Goal: Information Seeking & Learning: Check status

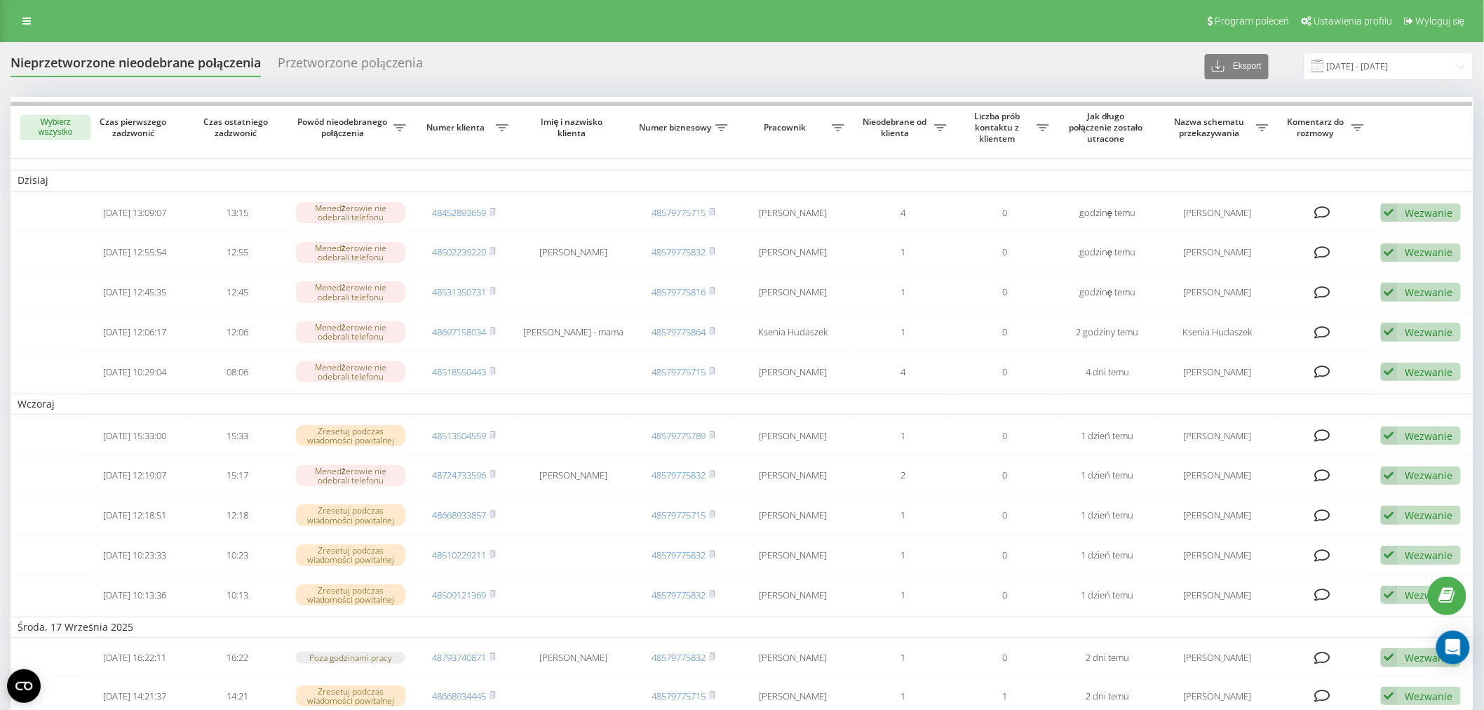
click at [20, 4] on div "Program poleceń Ustawienia profilu Wyloguj się" at bounding box center [742, 21] width 1484 height 42
drag, startPoint x: 43, startPoint y: 29, endPoint x: 22, endPoint y: 12, distance: 26.9
click at [38, 25] on div "Program poleceń Ustawienia profilu Wyloguj się" at bounding box center [742, 21] width 1484 height 42
click at [22, 12] on link at bounding box center [26, 21] width 25 height 20
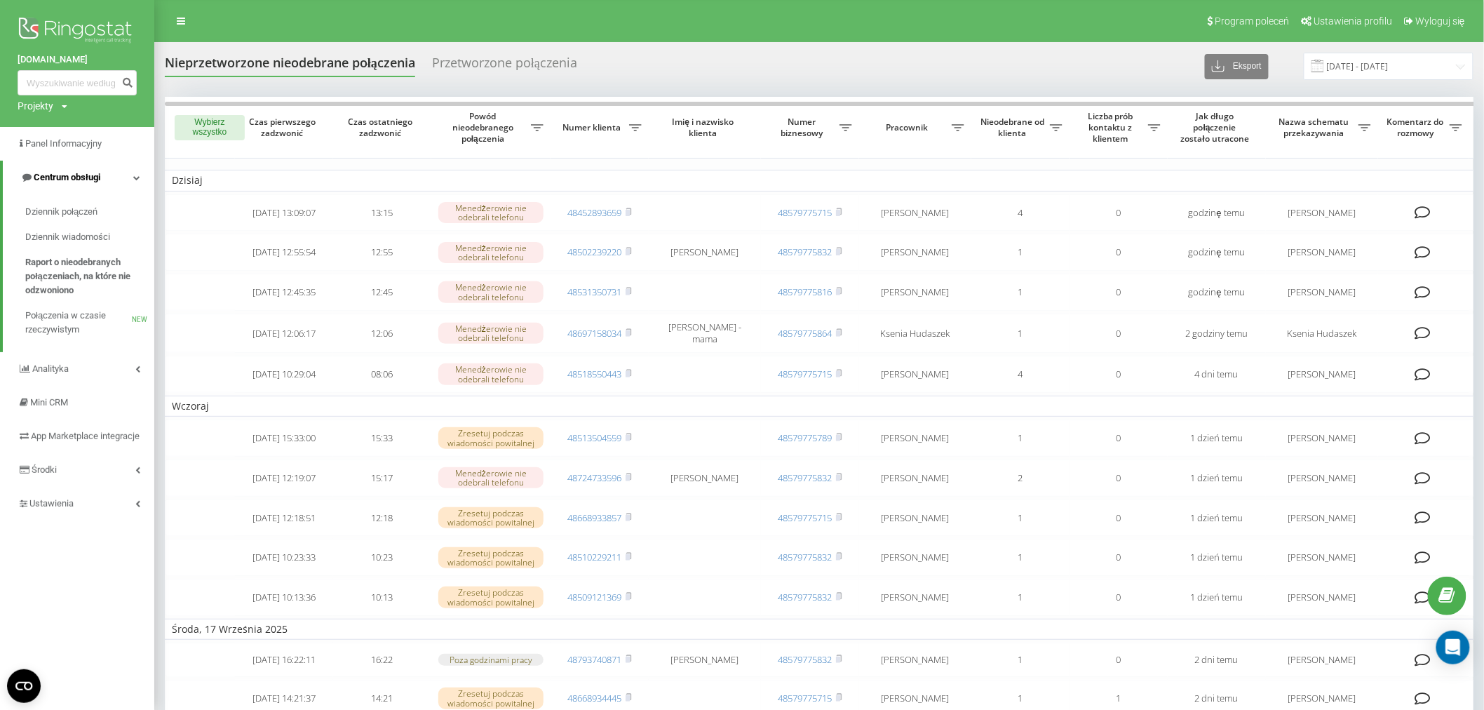
click at [109, 189] on link "Centrum obsługi" at bounding box center [79, 178] width 152 height 34
click at [109, 183] on link "Centrum obsługi" at bounding box center [77, 178] width 154 height 34
click at [86, 206] on span "Dziennik połączeń" at bounding box center [62, 212] width 74 height 14
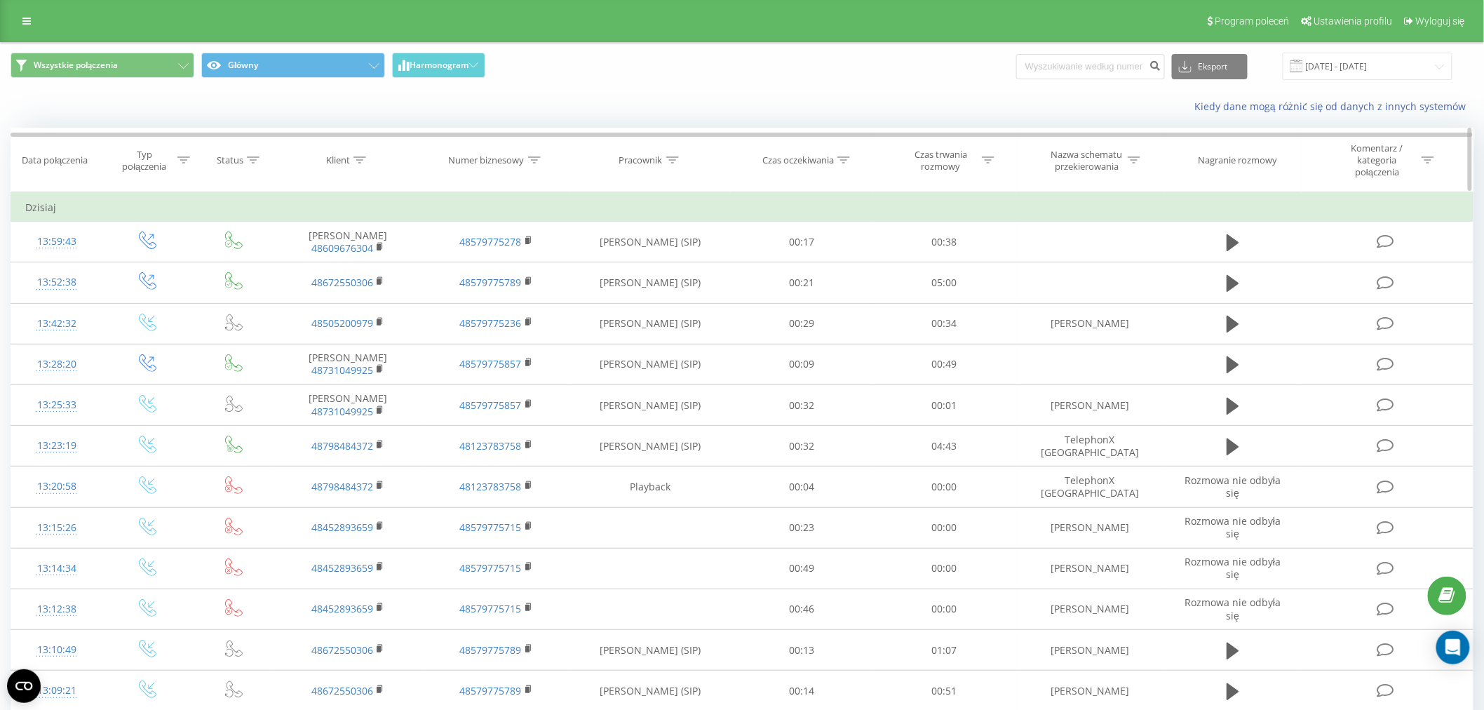
click at [365, 160] on icon at bounding box center [360, 159] width 13 height 7
click at [369, 263] on input "text" at bounding box center [347, 267] width 123 height 25
paste input "+48864798916"
click at [297, 267] on input "+48864798916" at bounding box center [347, 267] width 123 height 25
type input "48864798916"
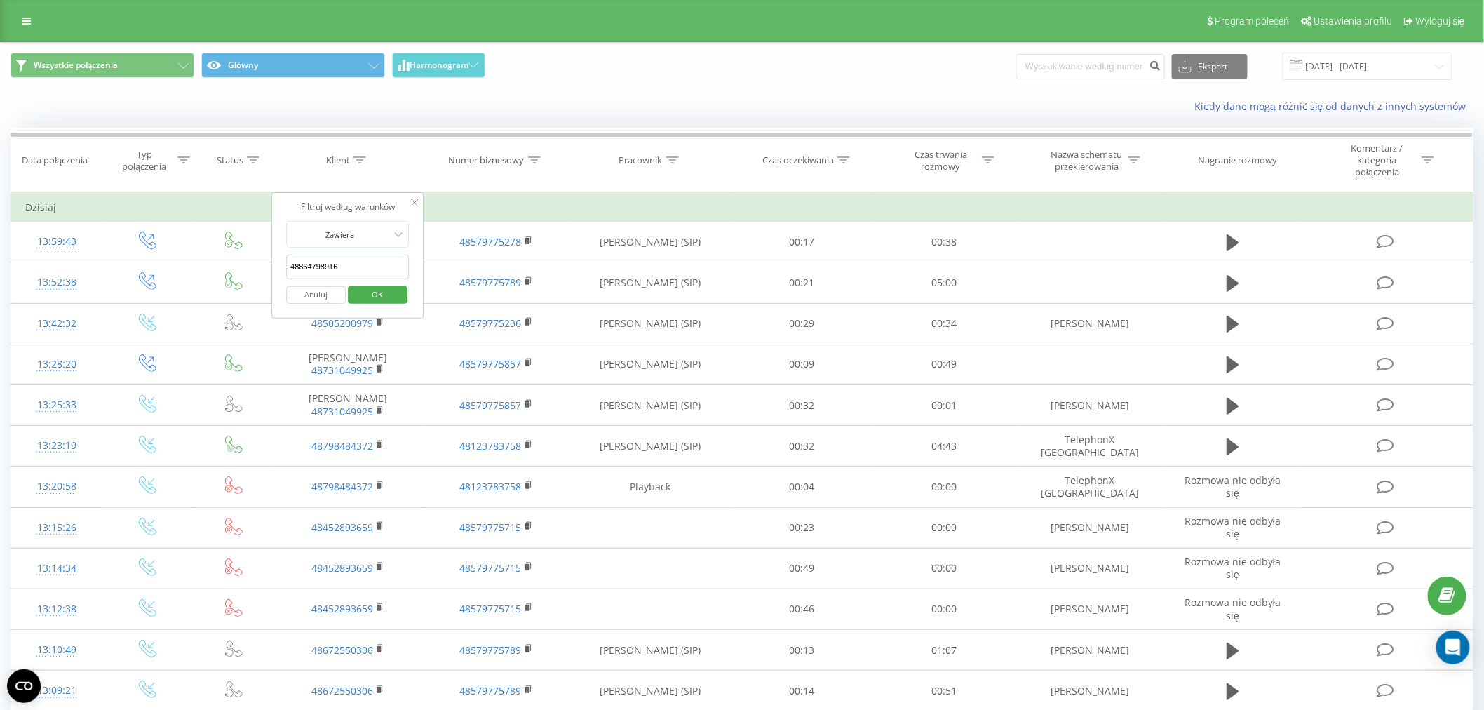
click button "OK" at bounding box center [378, 295] width 60 height 18
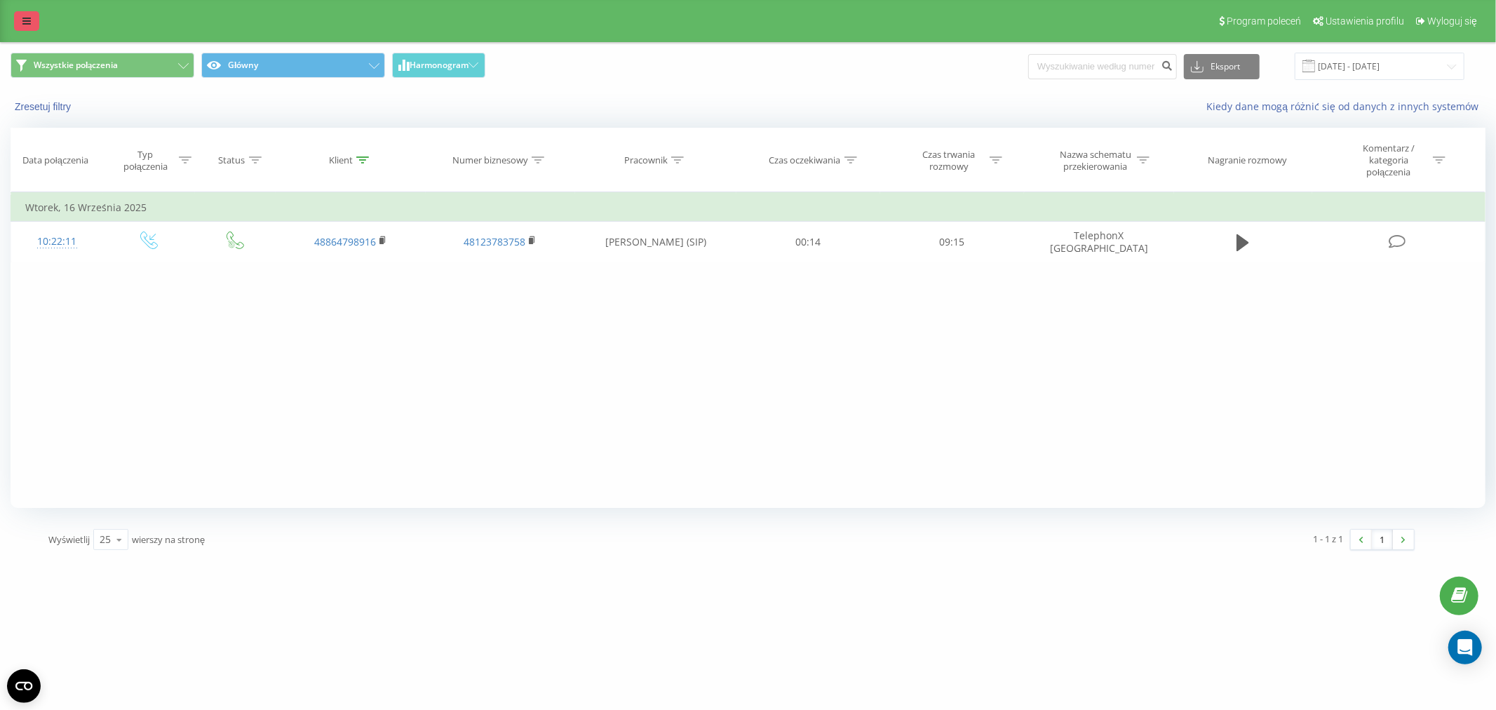
click at [23, 24] on icon at bounding box center [26, 21] width 8 height 10
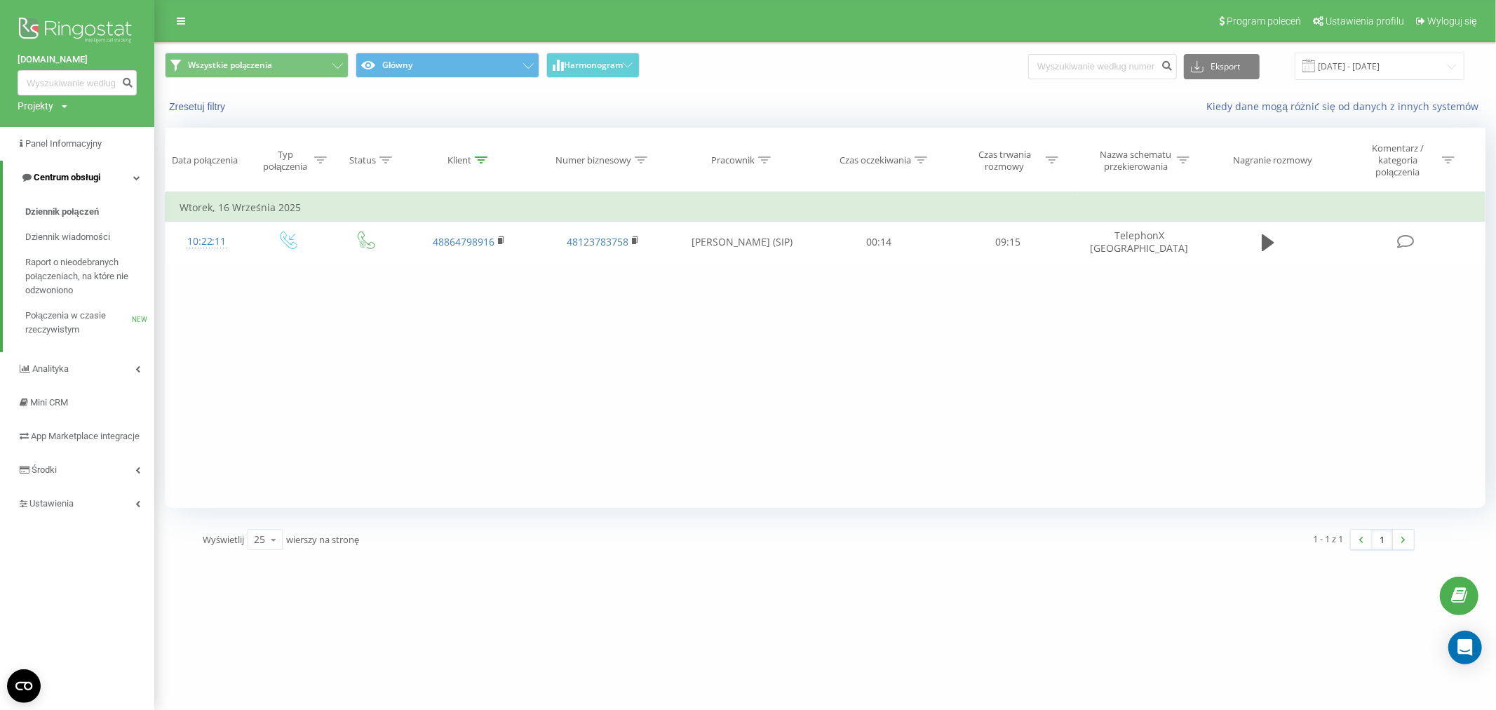
click at [96, 186] on link "Centrum obsługi" at bounding box center [79, 178] width 152 height 34
click at [96, 186] on link "Centrum obsługi" at bounding box center [77, 178] width 154 height 34
click at [89, 203] on link "Dziennik połączeń" at bounding box center [89, 211] width 129 height 25
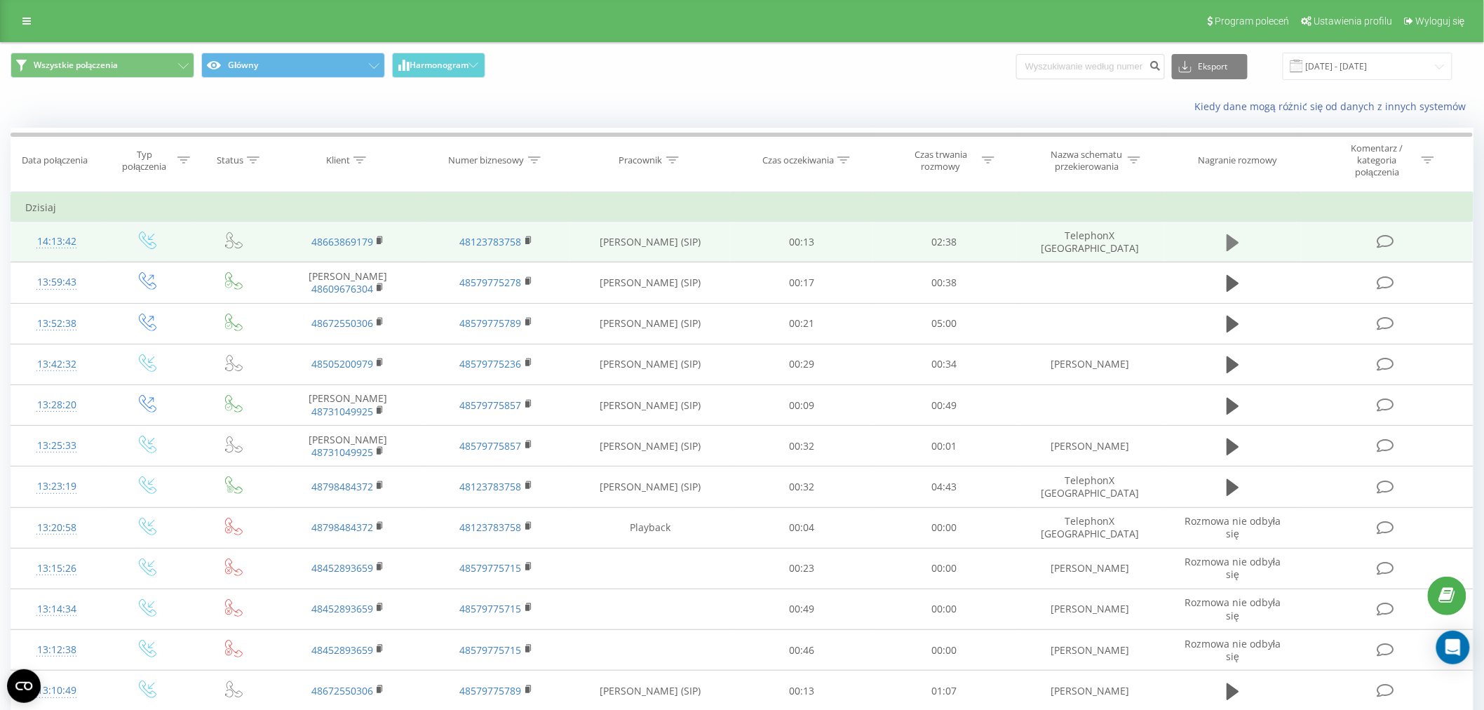
click at [1237, 239] on icon at bounding box center [1233, 243] width 13 height 20
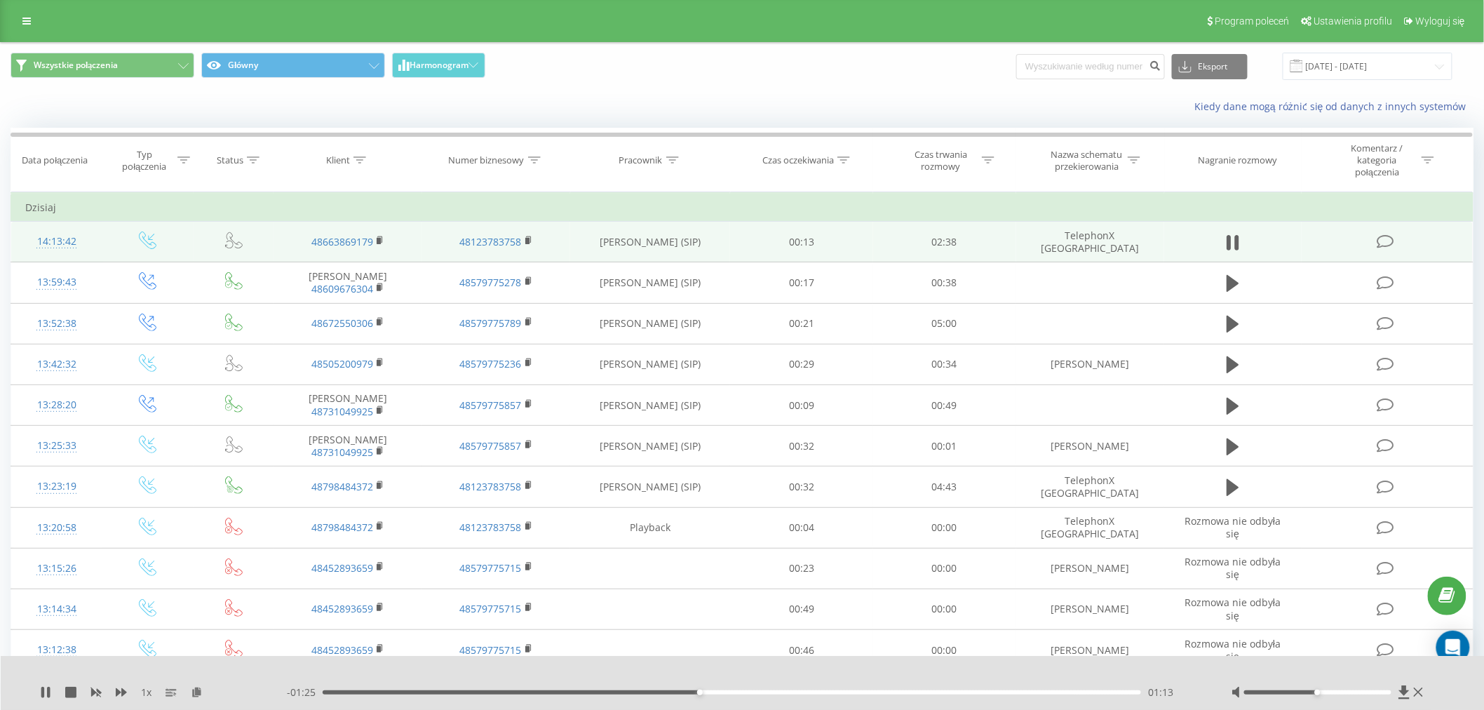
click at [719, 690] on div "01:13" at bounding box center [732, 692] width 819 height 4
click at [724, 691] on div "01:17" at bounding box center [722, 693] width 6 height 6
click at [737, 691] on div "01:18" at bounding box center [732, 692] width 819 height 4
click at [1226, 236] on button at bounding box center [1233, 242] width 21 height 21
click at [358, 162] on icon at bounding box center [360, 159] width 13 height 7
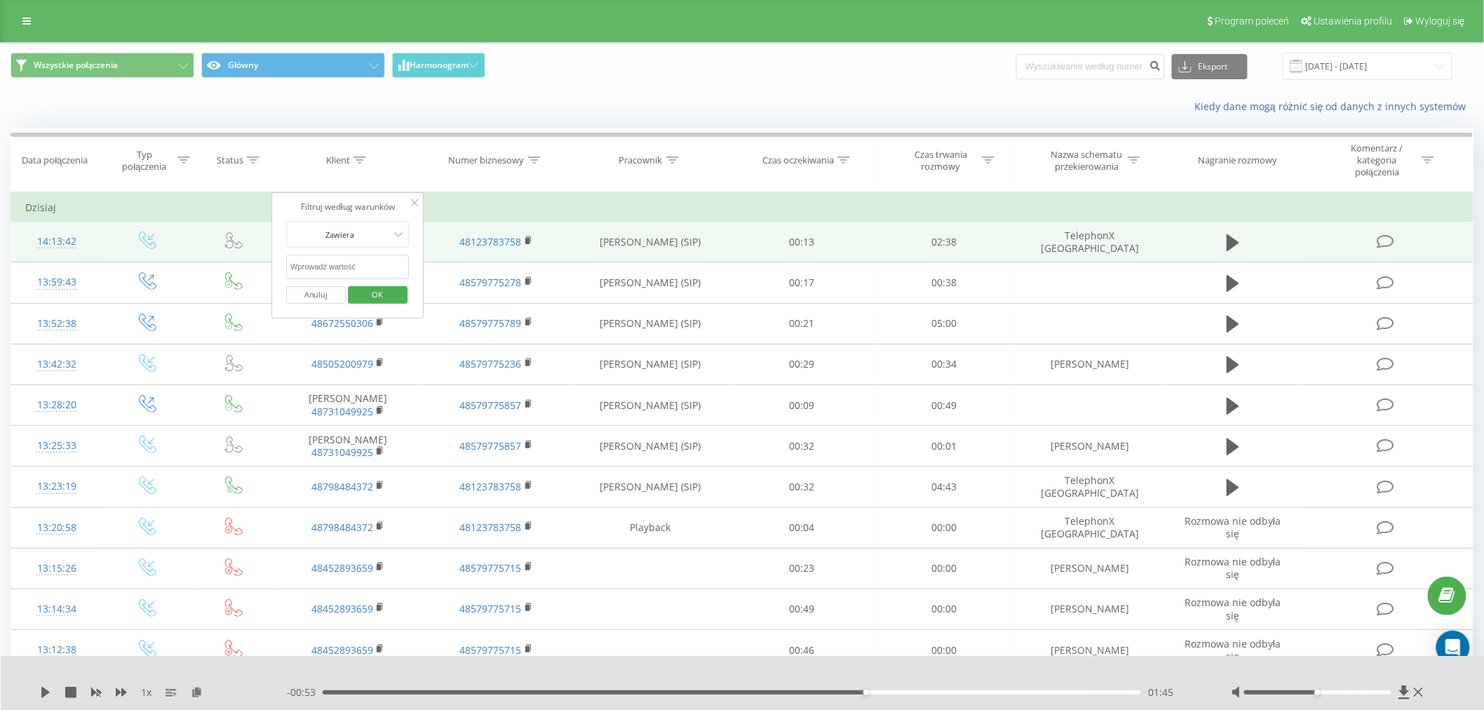
click at [529, 125] on div "Wszystkie połączenia Główny Harmonogram Eksport .csv .xls .xlsx 19.08.2025 - 19…" at bounding box center [742, 669] width 1463 height 1252
click at [535, 99] on div "Kiedy dane mogą różnić się od danych z innych systemów" at bounding box center [742, 107] width 1483 height 34
click at [312, 291] on button "Anuluj" at bounding box center [316, 295] width 60 height 18
click at [15, 7] on div "Program poleceń Ustawienia profilu Wyloguj się" at bounding box center [742, 21] width 1484 height 42
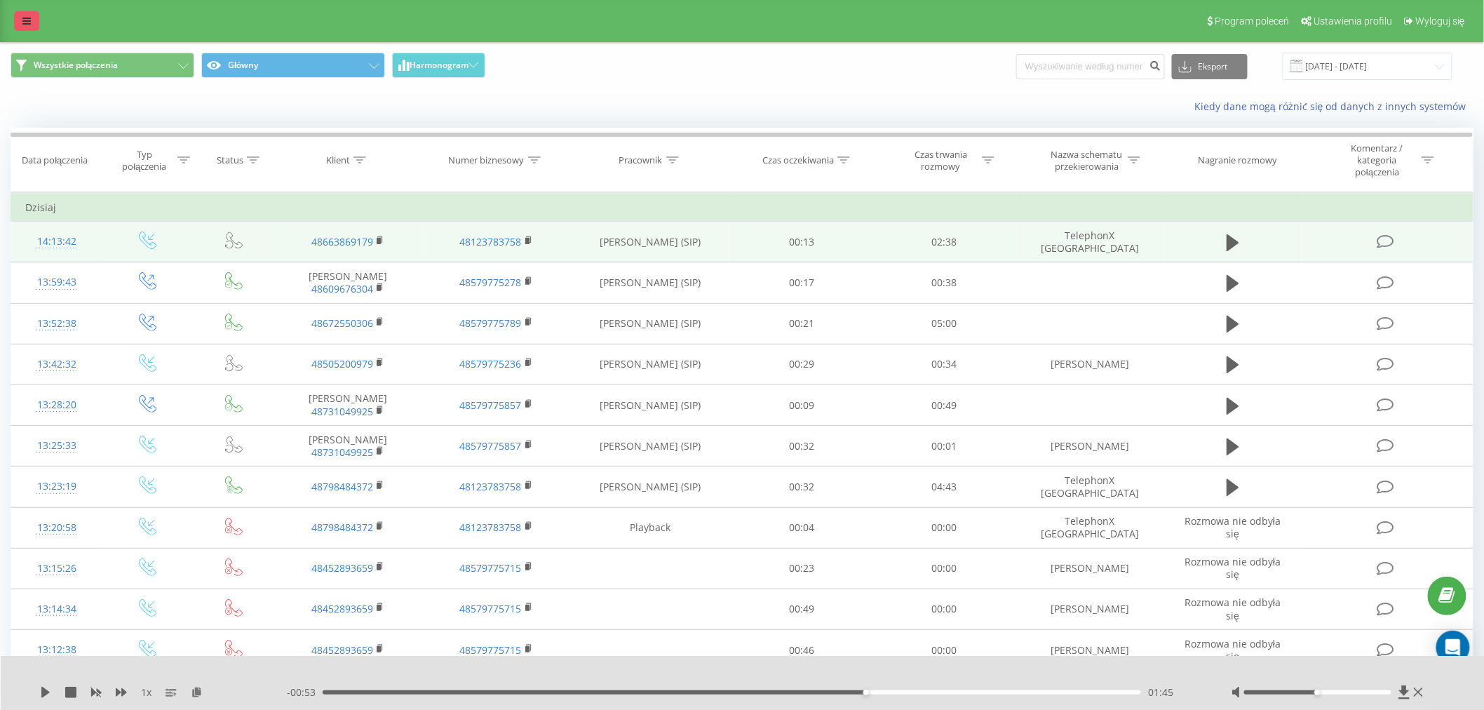
click at [27, 27] on link at bounding box center [26, 21] width 25 height 20
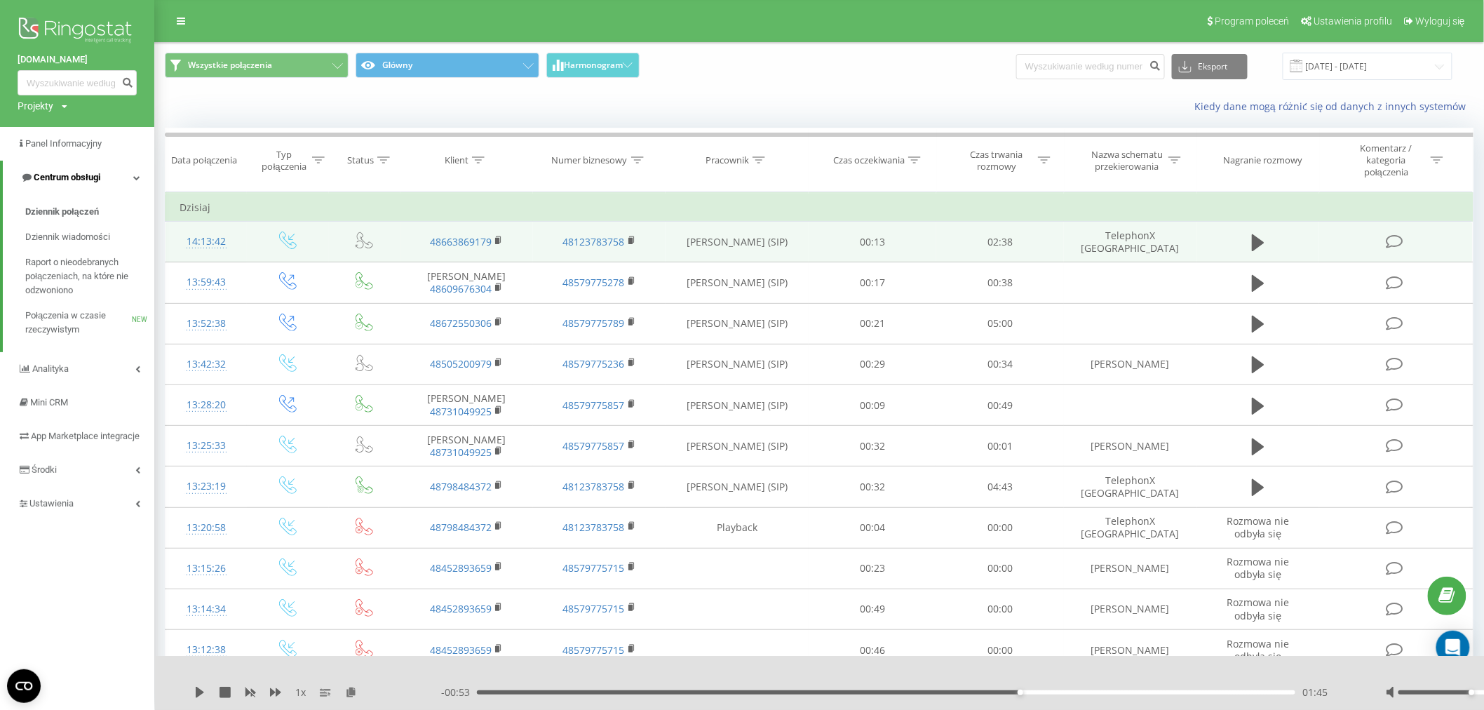
click at [112, 173] on link "Centrum obsługi" at bounding box center [79, 178] width 152 height 34
click at [100, 183] on link "Centrum obsługi" at bounding box center [77, 178] width 154 height 34
click at [84, 213] on span "Dziennik połączeń" at bounding box center [62, 212] width 74 height 14
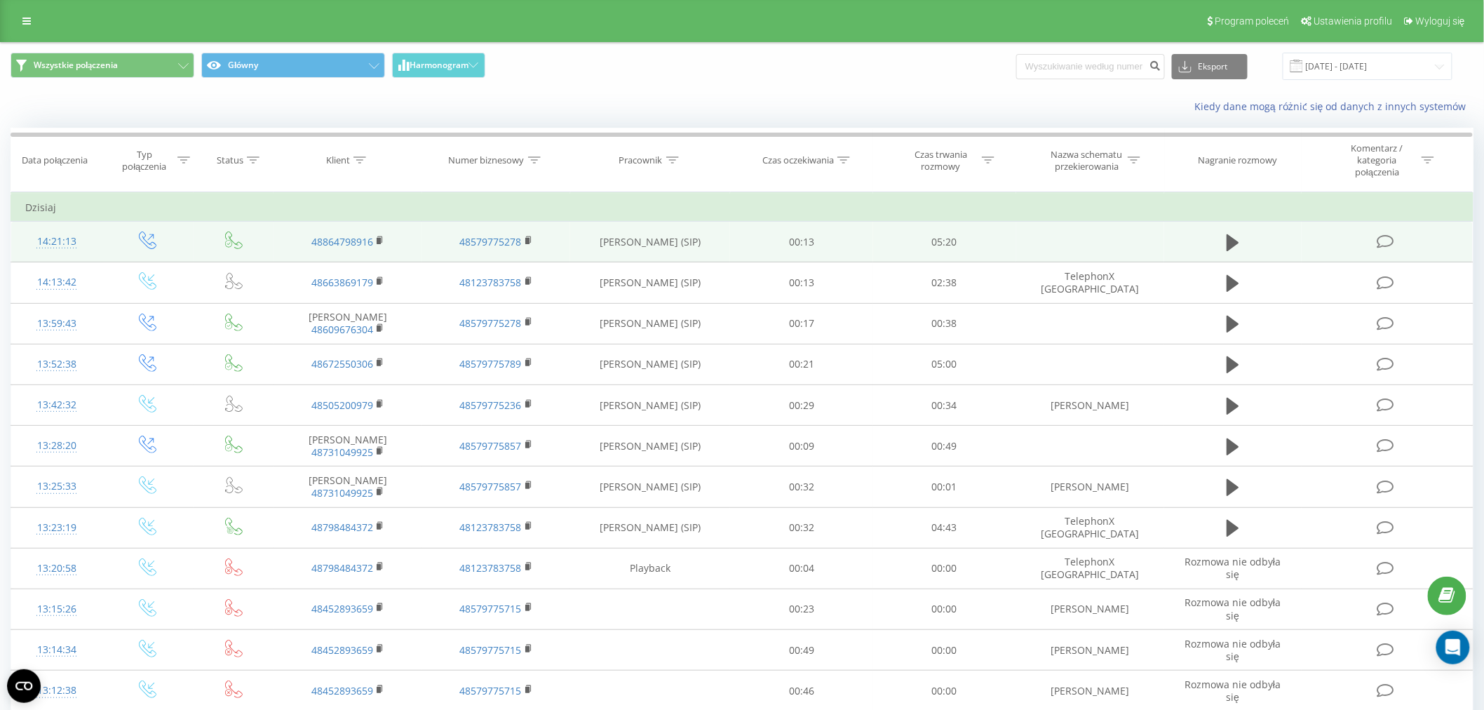
click at [629, 236] on td "[PERSON_NAME] (SIP)" at bounding box center [650, 242] width 160 height 41
click at [50, 240] on div "14:21:13" at bounding box center [56, 241] width 63 height 27
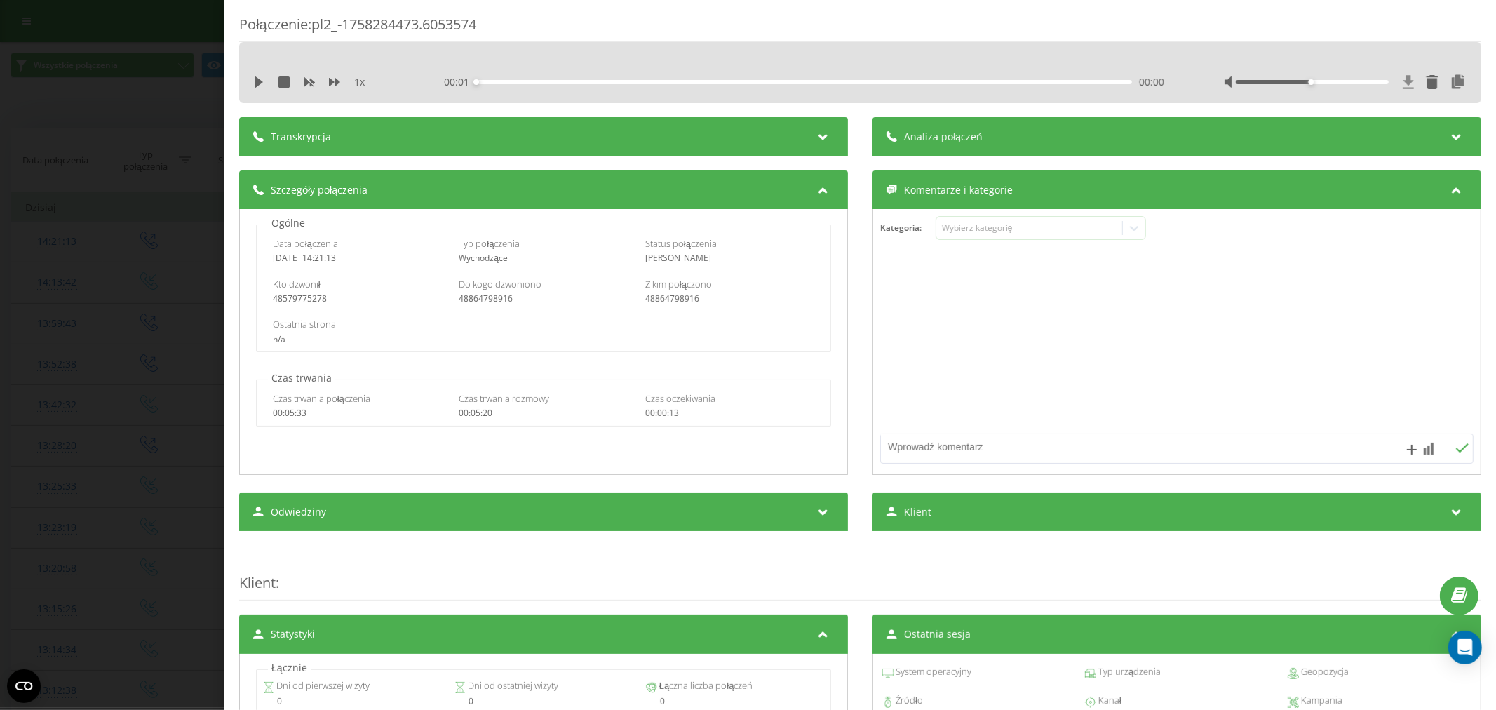
click at [1403, 79] on icon at bounding box center [1409, 82] width 12 height 14
click at [141, 165] on div "Połączenie : pl2_-1758284473.6053574 1 x - 05:19 00:00 00:00 Transkrypcja Aby m…" at bounding box center [748, 355] width 1496 height 710
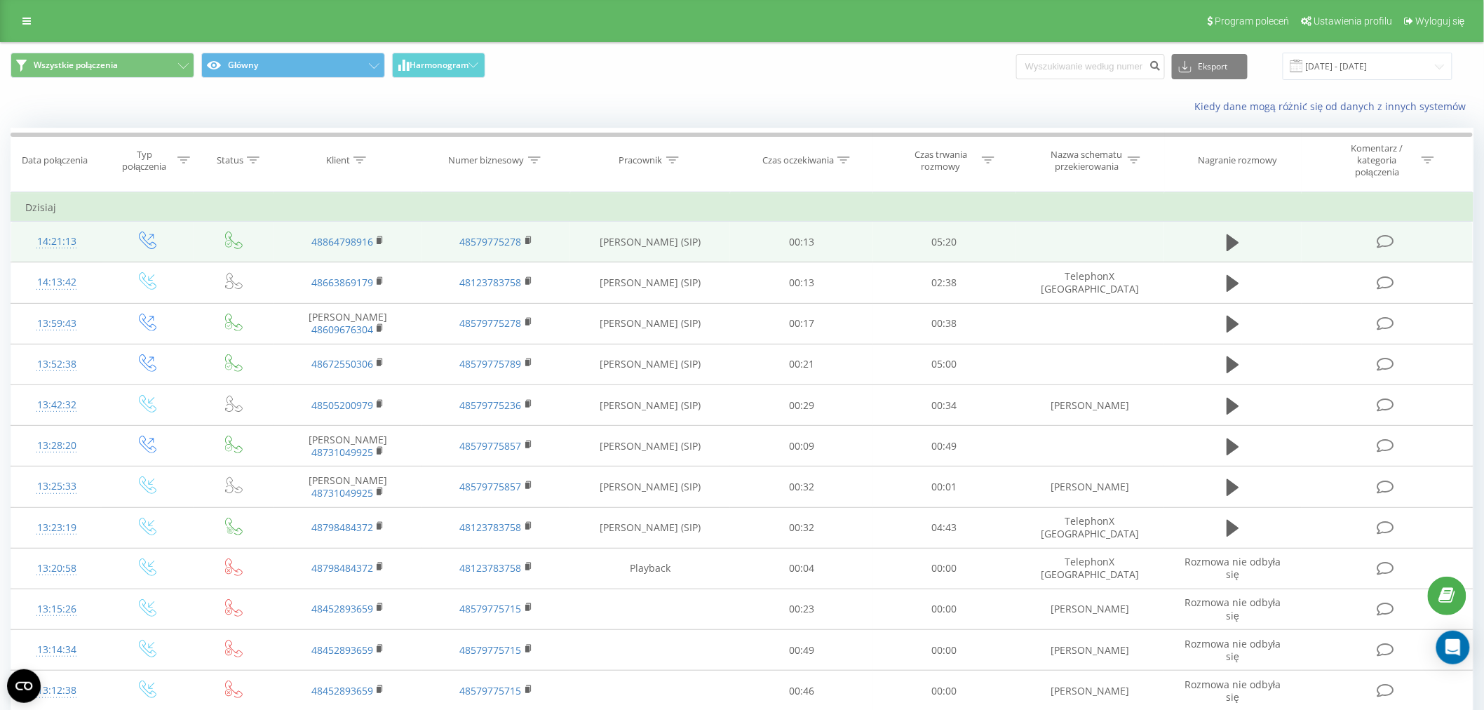
click at [34, 241] on div "14:21:13" at bounding box center [56, 241] width 63 height 27
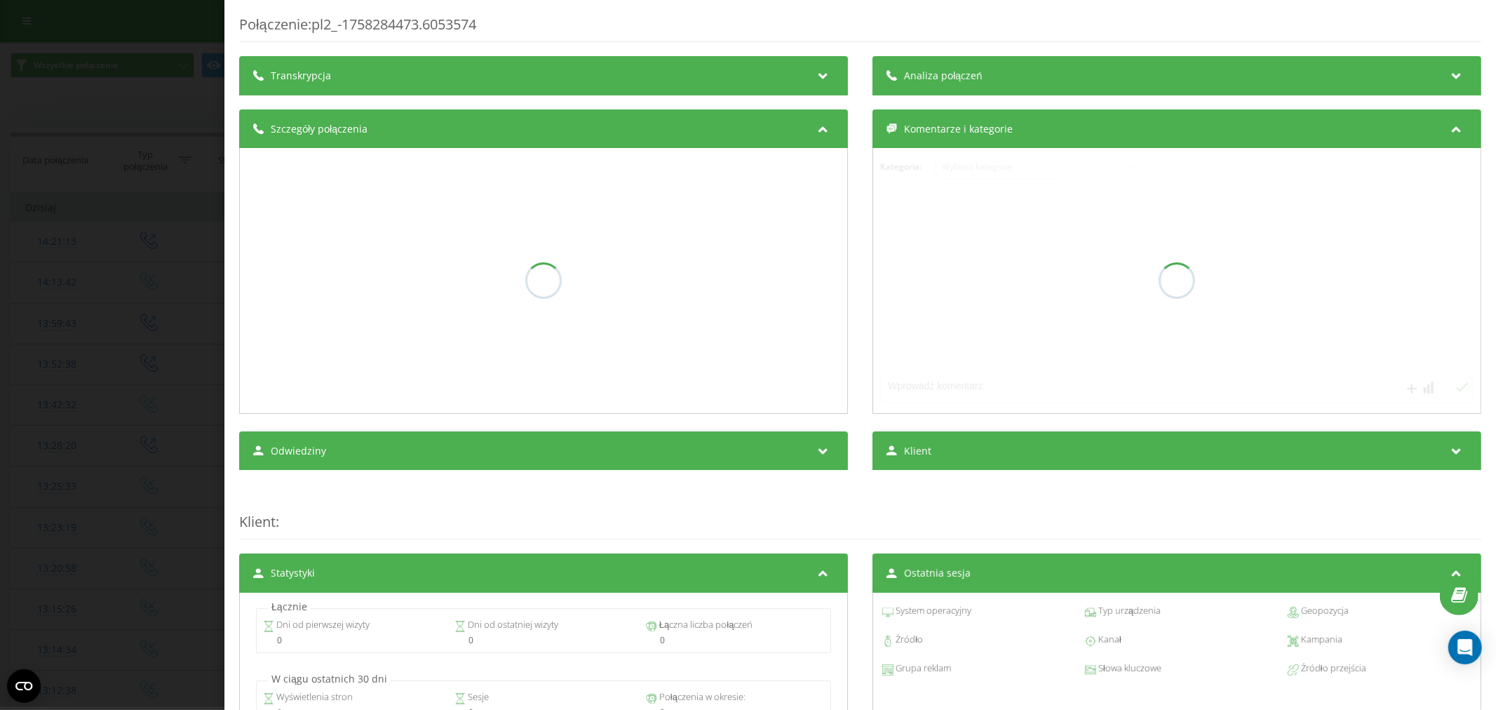
click at [1428, 84] on div "Analiza połączeń" at bounding box center [1177, 75] width 609 height 39
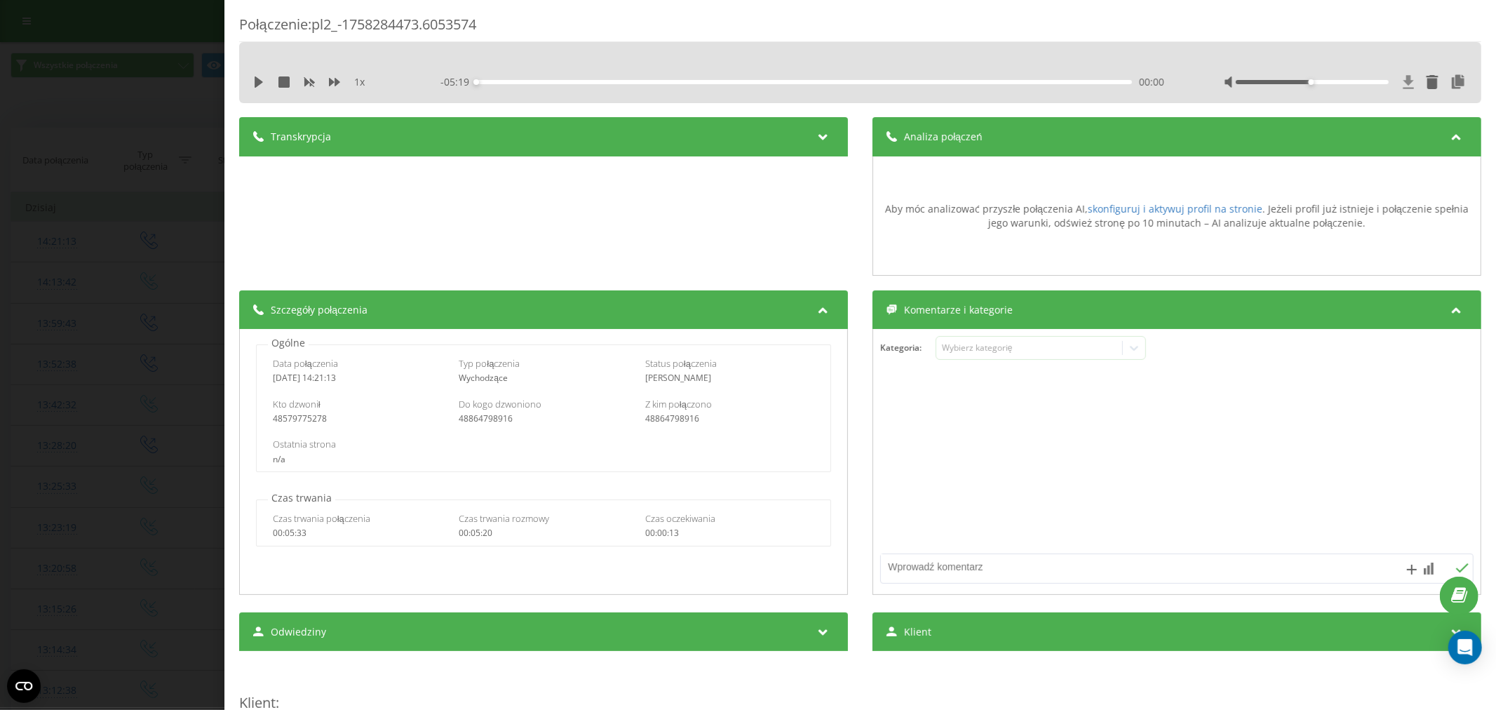
click at [1404, 81] on icon at bounding box center [1409, 81] width 11 height 13
click at [1403, 84] on icon at bounding box center [1409, 82] width 12 height 14
click at [1404, 75] on div at bounding box center [1435, 82] width 65 height 14
click at [1404, 81] on icon at bounding box center [1409, 81] width 11 height 13
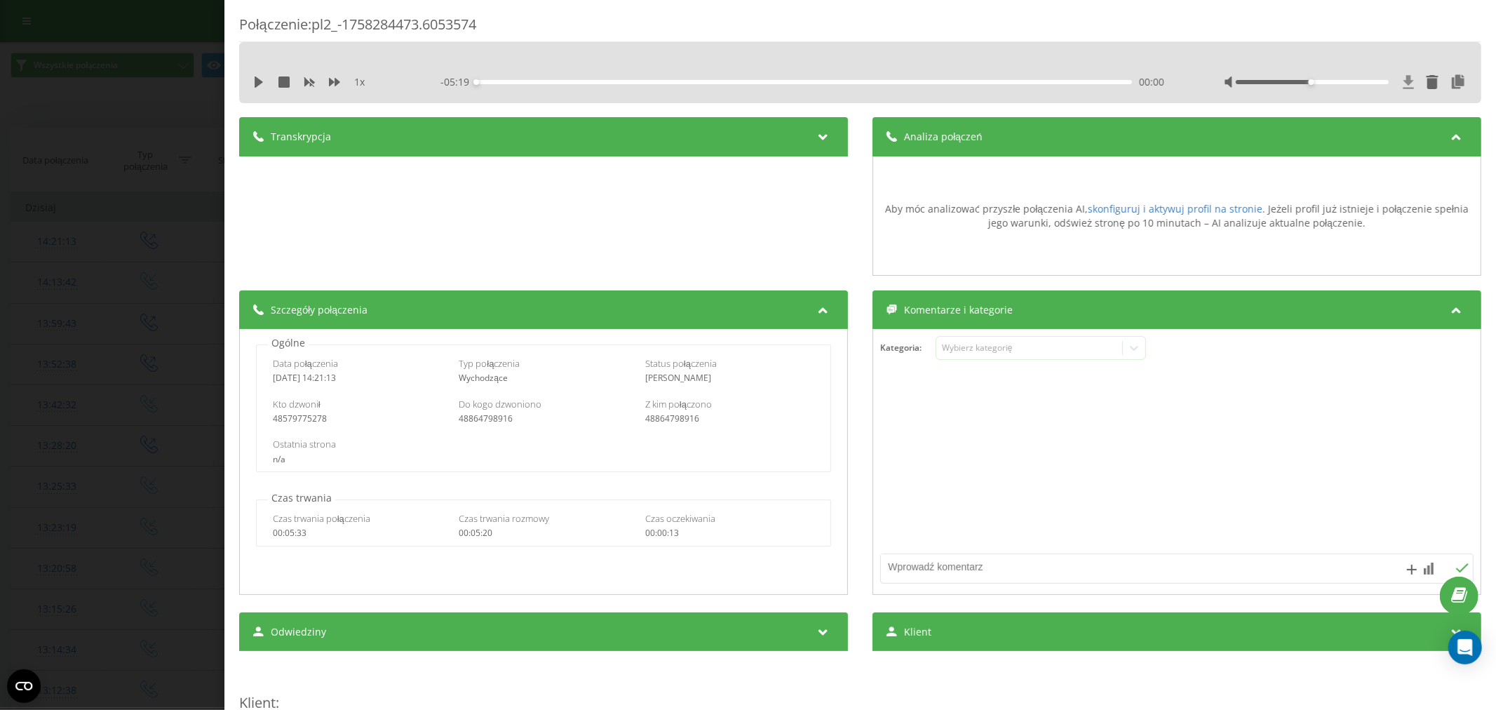
click at [1403, 82] on icon at bounding box center [1409, 82] width 12 height 14
click at [100, 176] on div "Połączenie : pl2_-1758284473.6053574 1 x - 05:19 00:00 00:00 Transkrypcja Aby m…" at bounding box center [748, 355] width 1496 height 710
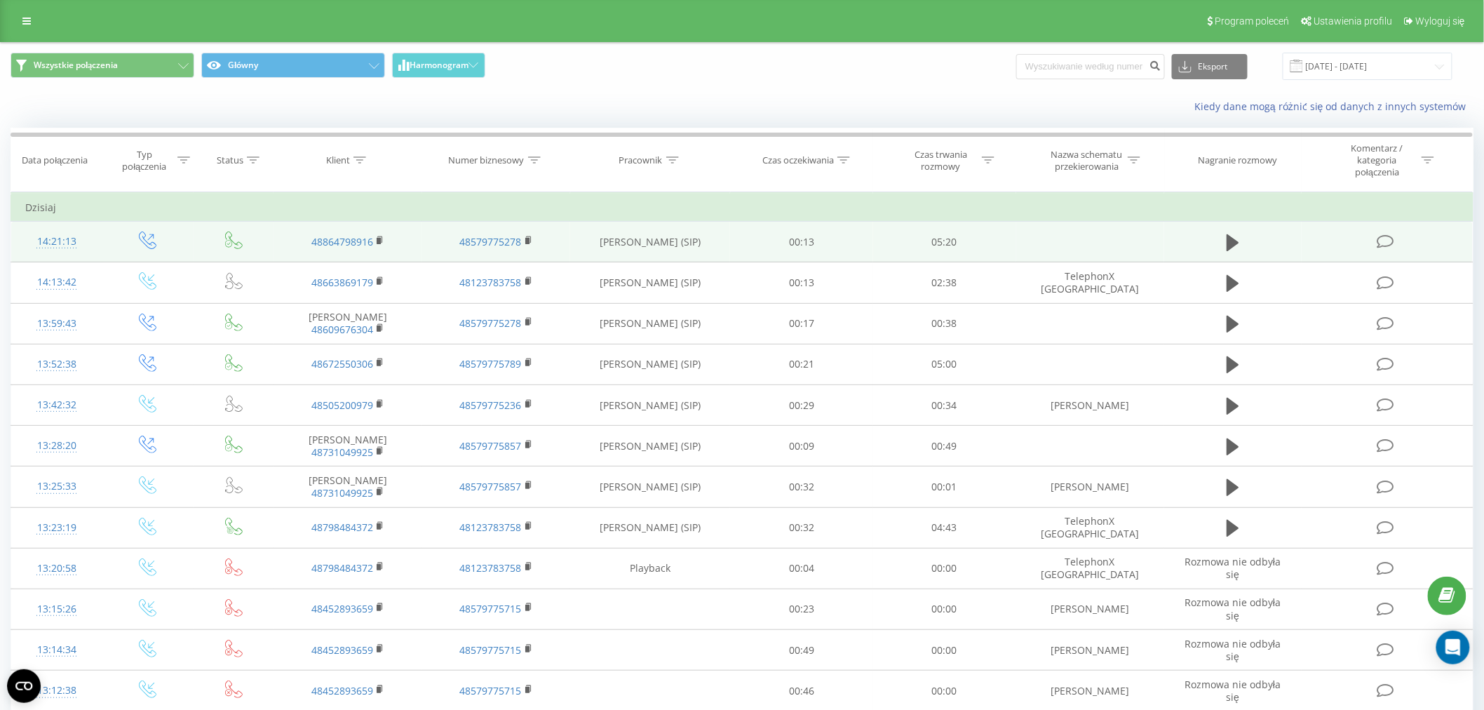
click at [44, 240] on div "14:21:13" at bounding box center [56, 241] width 63 height 27
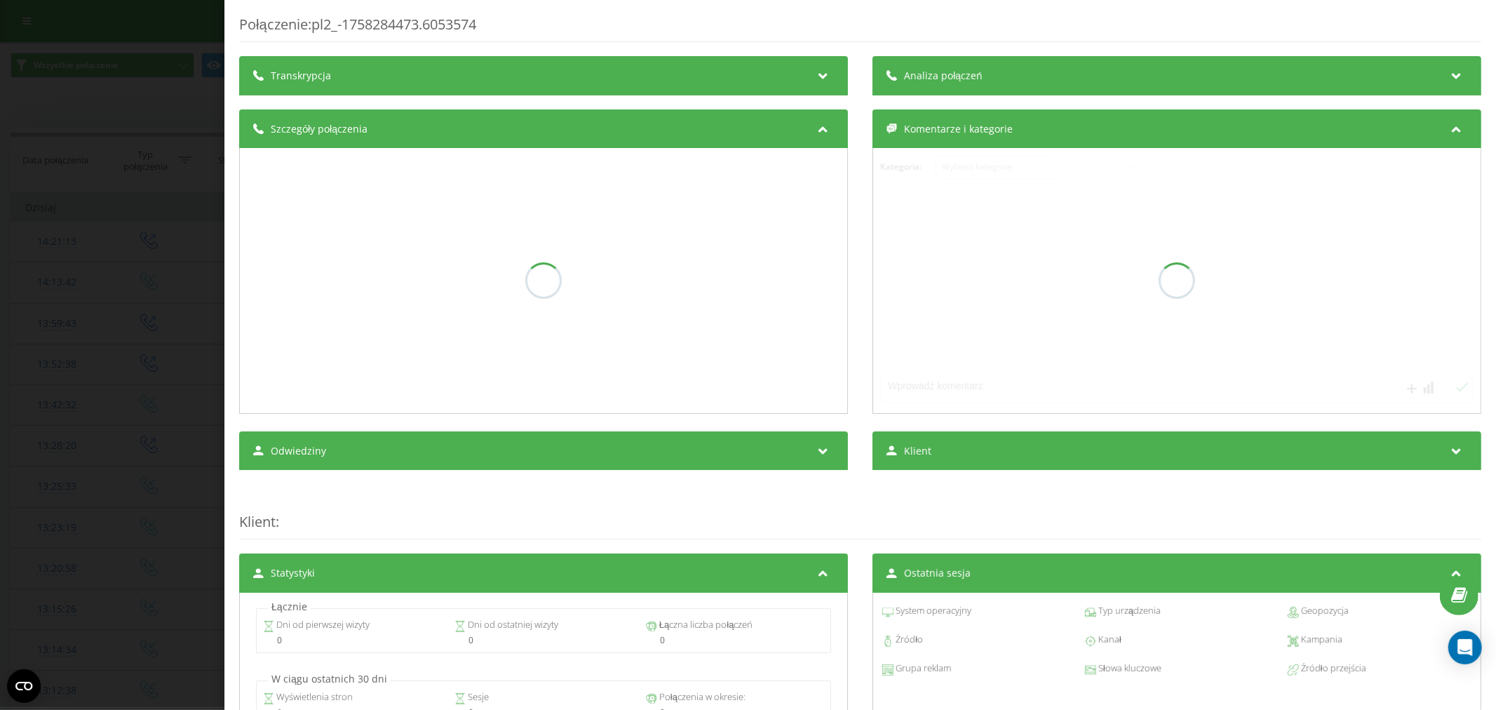
click at [1414, 76] on div "Analiza połączeń" at bounding box center [1177, 75] width 609 height 39
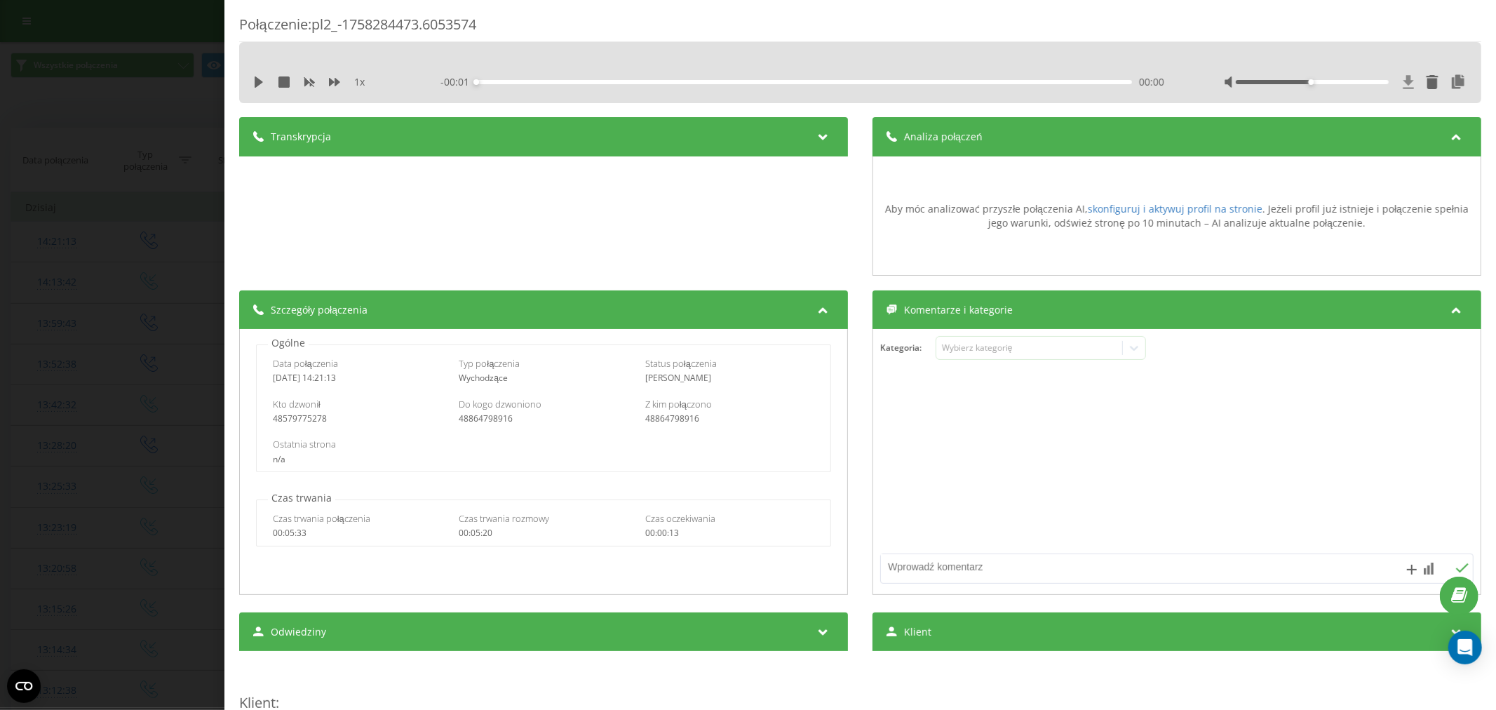
click at [1404, 81] on icon at bounding box center [1409, 81] width 11 height 13
click at [265, 81] on div "1 x" at bounding box center [326, 82] width 146 height 14
click at [1404, 79] on icon at bounding box center [1409, 81] width 11 height 13
click at [153, 173] on div "Połączenie : pl2_-1758284473.6053574 1 x - 05:19 00:00 00:00 Transkrypcja Aby m…" at bounding box center [748, 355] width 1496 height 710
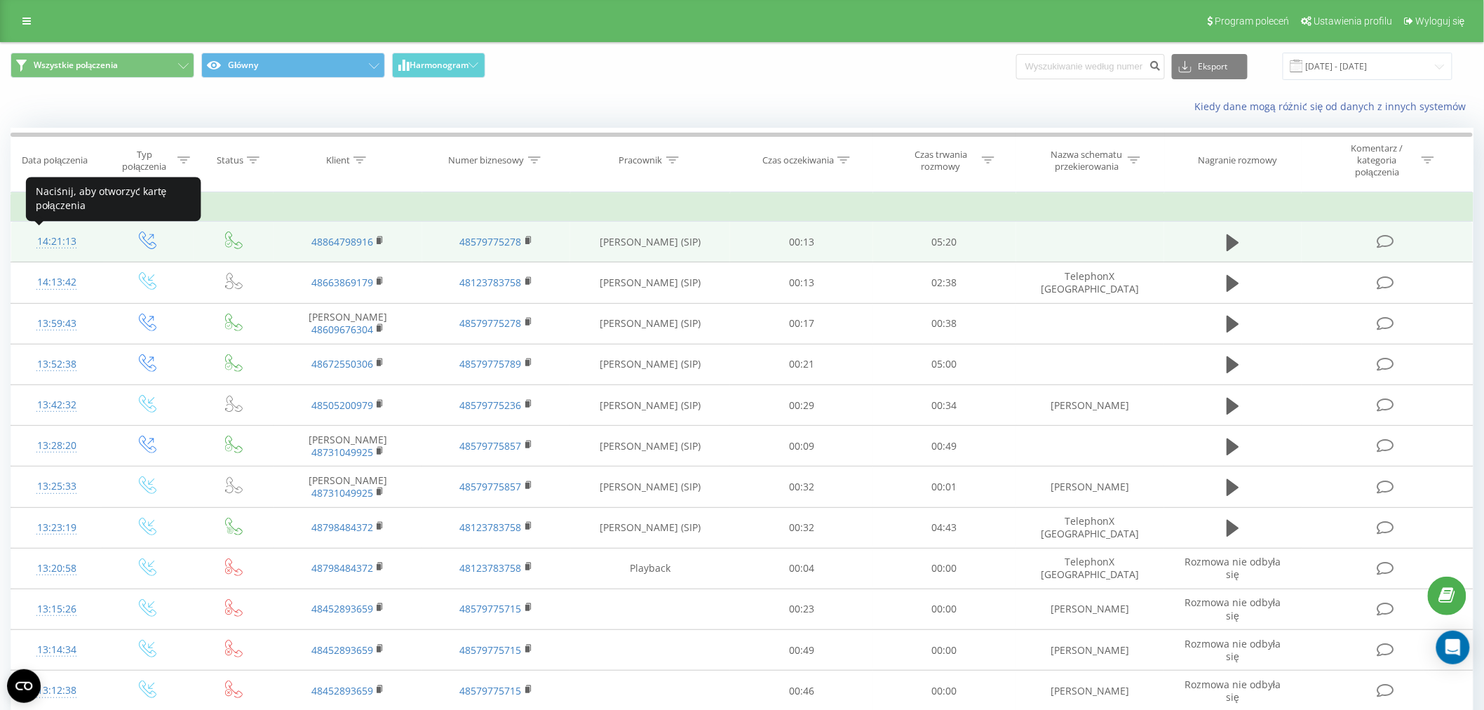
click at [52, 241] on div "14:21:13" at bounding box center [56, 241] width 63 height 27
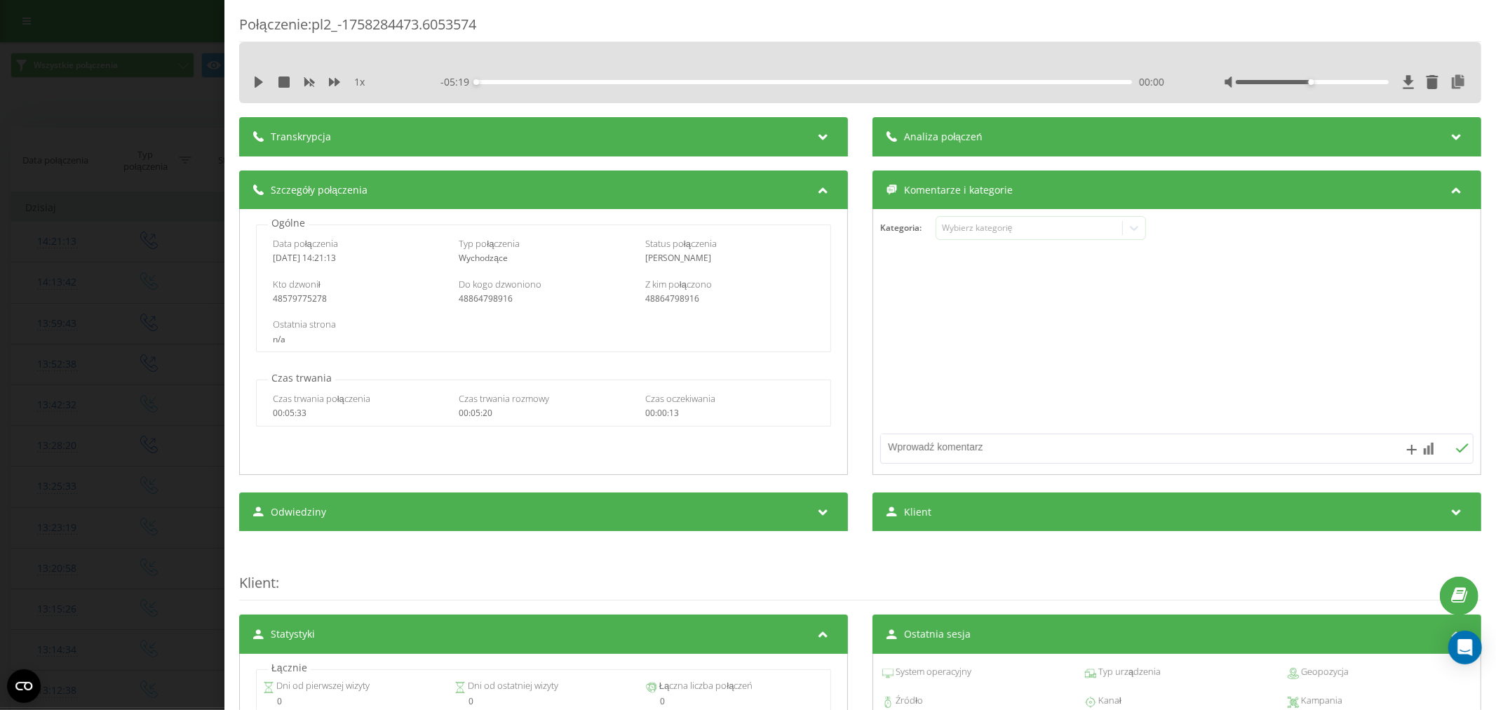
click at [1160, 152] on div "Analiza połączeń" at bounding box center [1177, 136] width 609 height 39
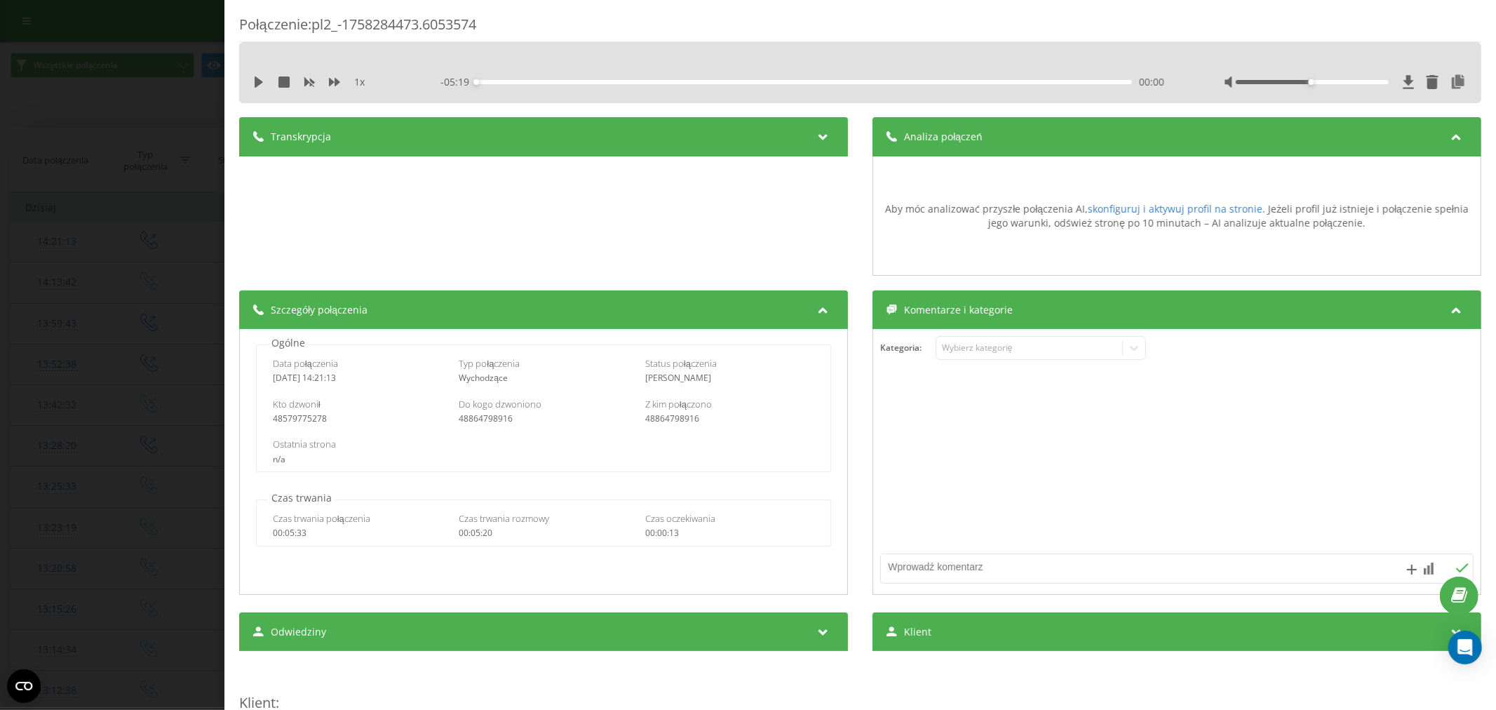
click at [1160, 152] on div "Analiza połączeń" at bounding box center [1177, 136] width 609 height 39
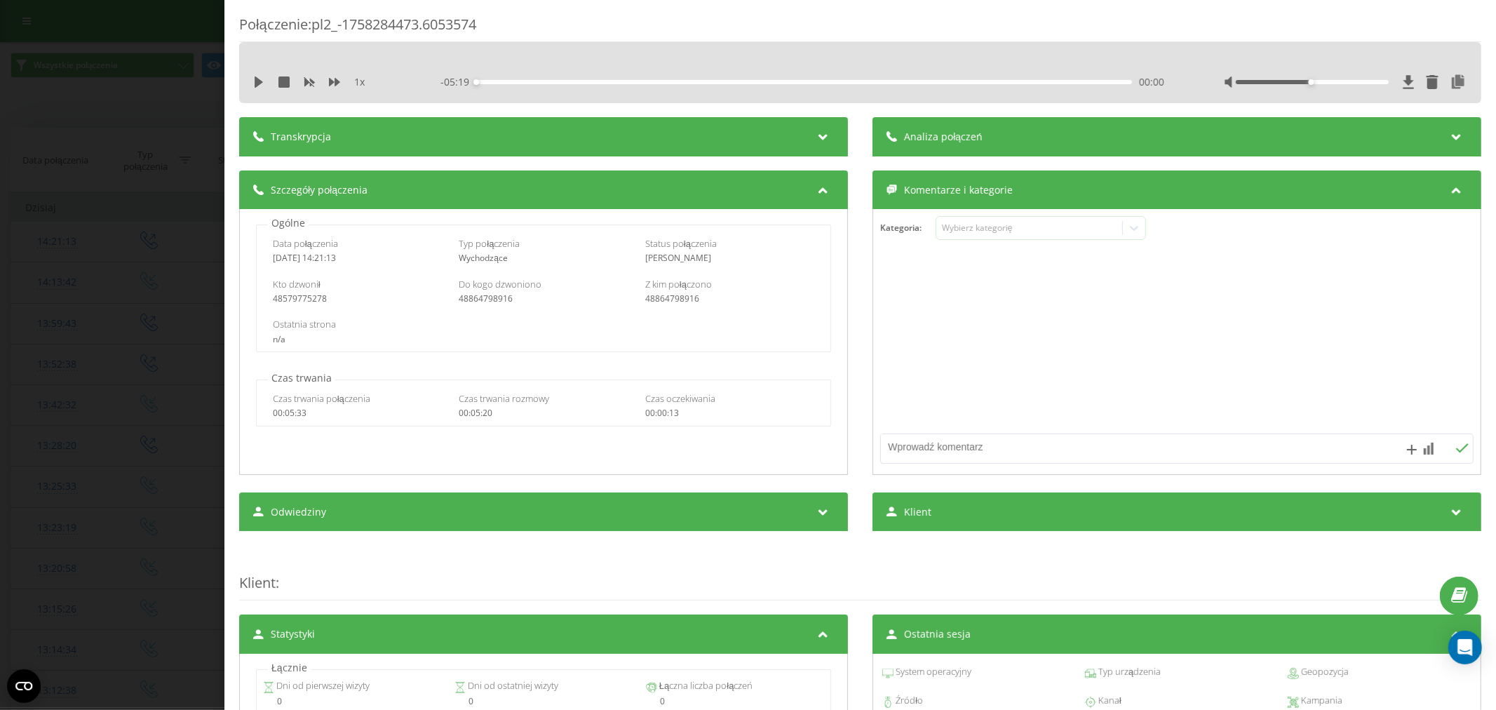
click at [48, 249] on div "Połączenie : pl2_-1758284473.6053574 1 x - 05:19 00:00 00:00 Transkrypcja Aby m…" at bounding box center [748, 355] width 1496 height 710
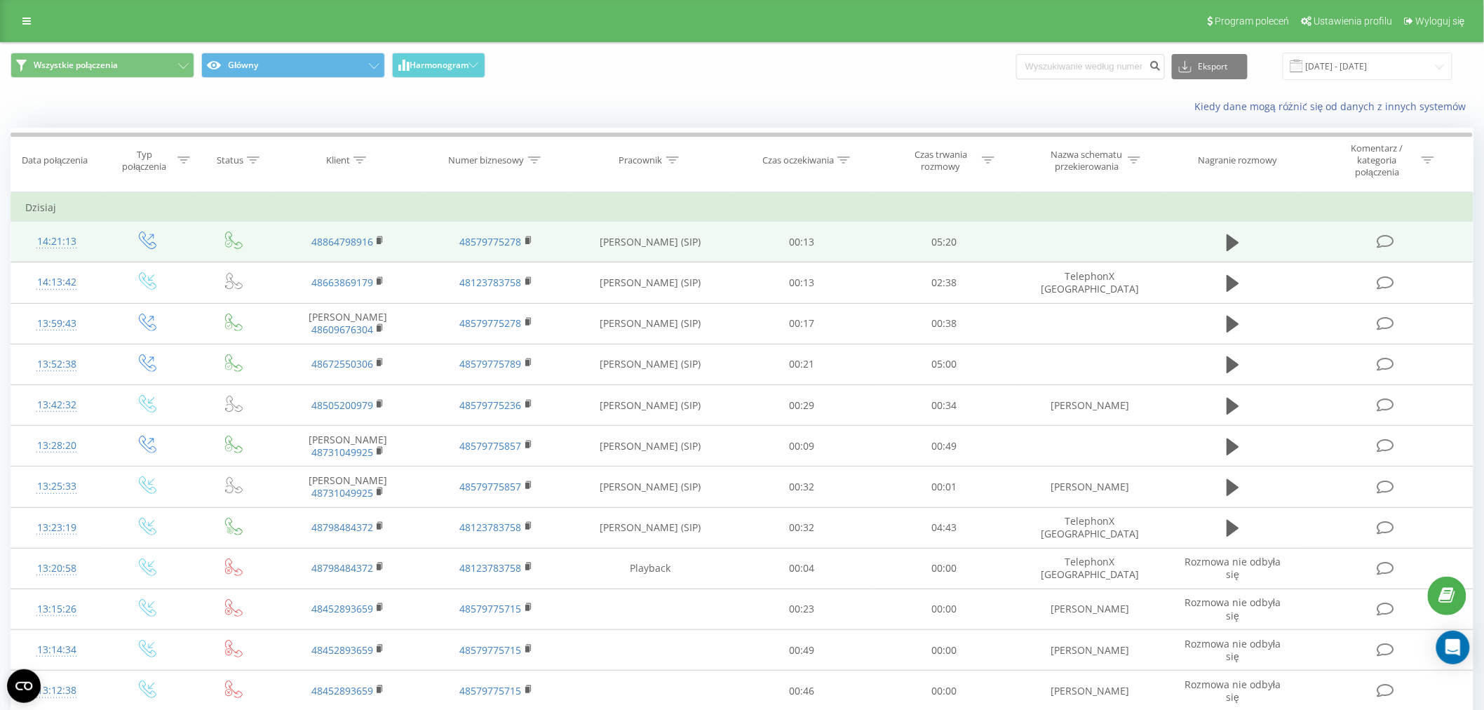
click at [119, 241] on td at bounding box center [147, 242] width 91 height 41
click at [381, 240] on rect at bounding box center [379, 241] width 4 height 6
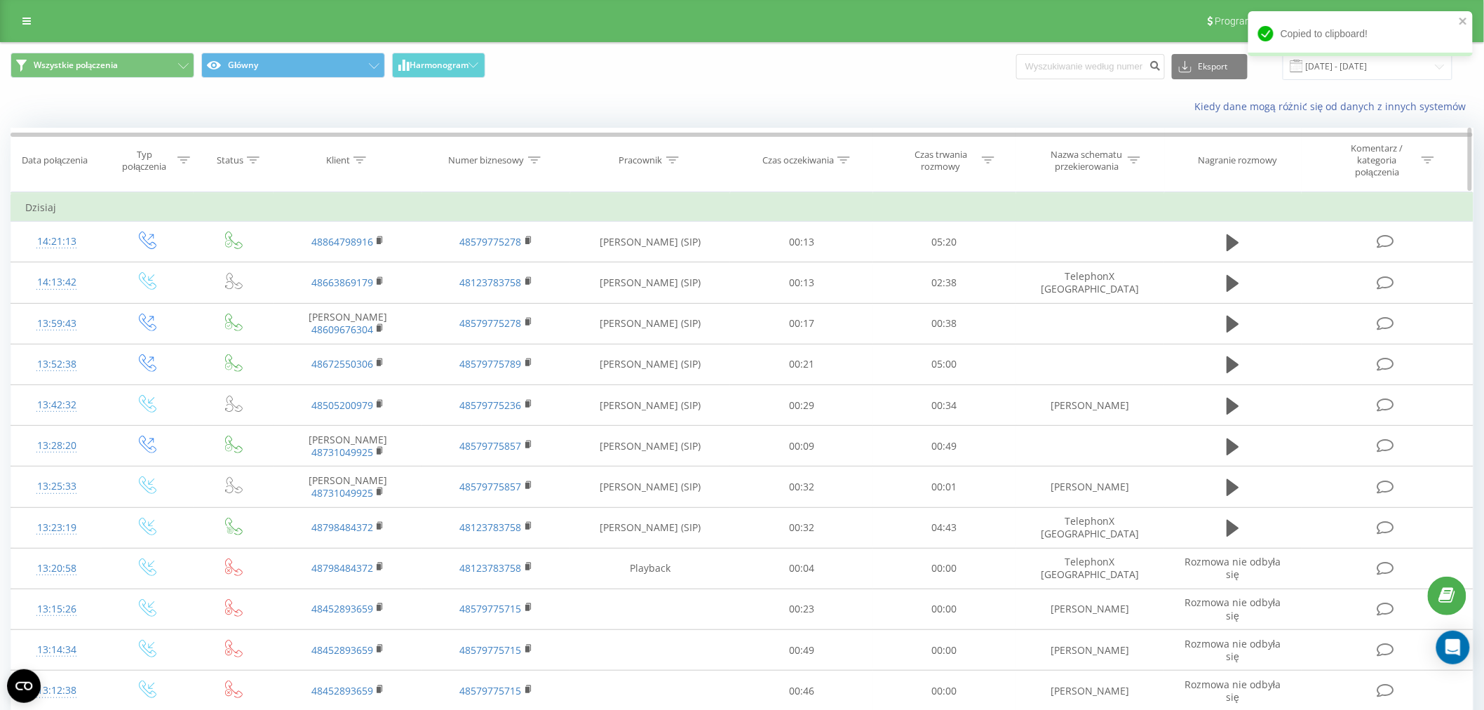
click at [365, 156] on div at bounding box center [360, 160] width 13 height 12
click at [356, 272] on input "text" at bounding box center [347, 267] width 123 height 25
paste input "48864798916"
type input "48864798916"
click at [366, 296] on span "OK" at bounding box center [377, 294] width 39 height 22
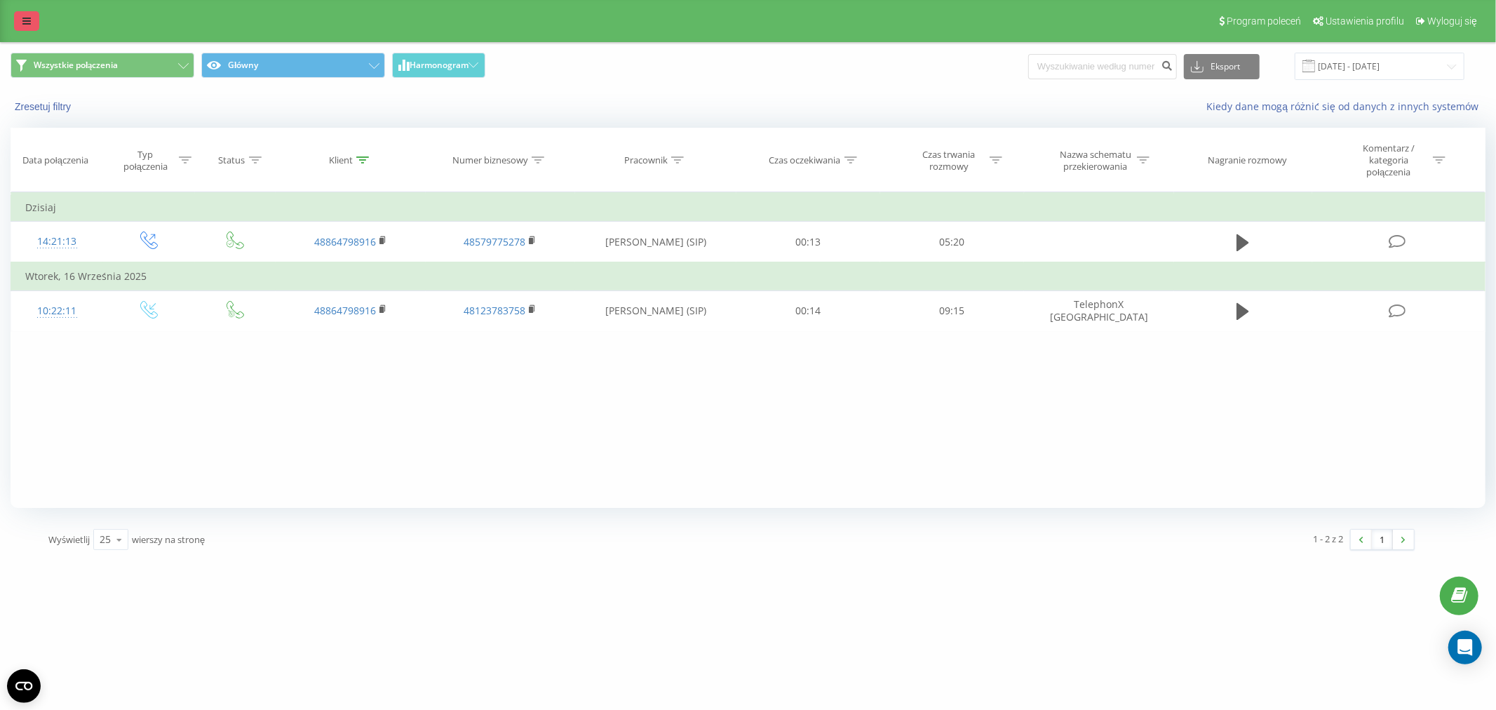
click at [22, 13] on link at bounding box center [26, 21] width 25 height 20
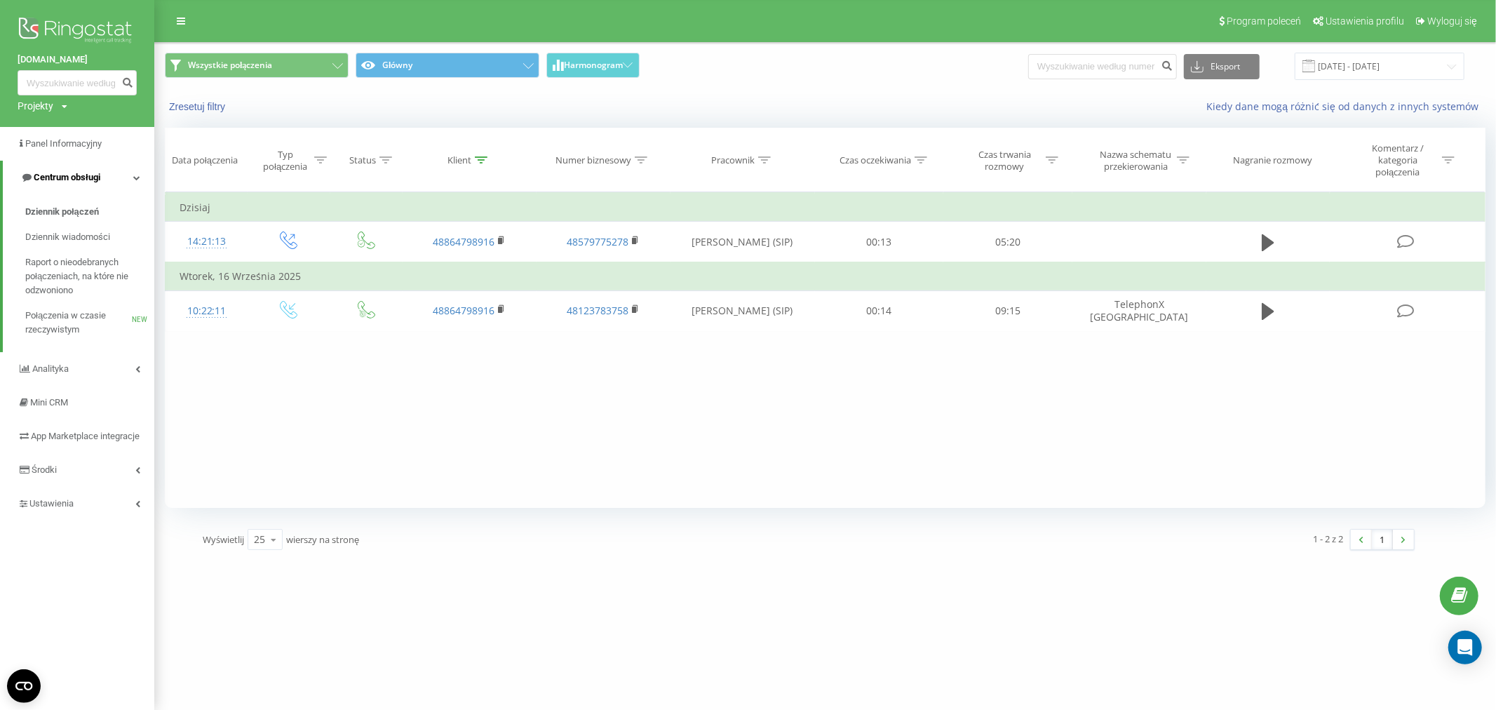
click at [116, 179] on link "Centrum obsługi" at bounding box center [79, 178] width 152 height 34
click at [97, 187] on link "Centrum obsługi" at bounding box center [77, 178] width 154 height 34
click at [78, 265] on span "Raport o nieodebranych połączeniach, na które nie odzwoniono" at bounding box center [86, 276] width 122 height 42
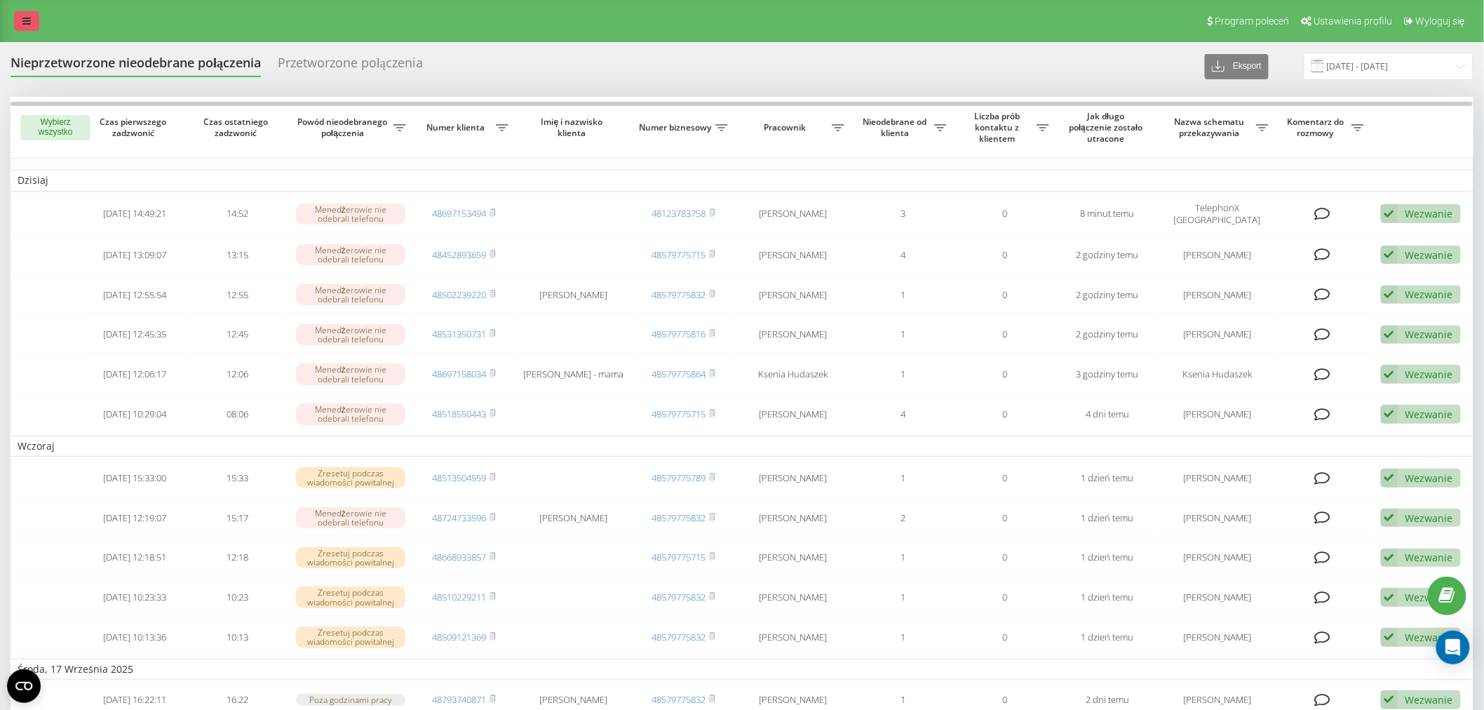
click at [30, 21] on icon at bounding box center [26, 21] width 8 height 10
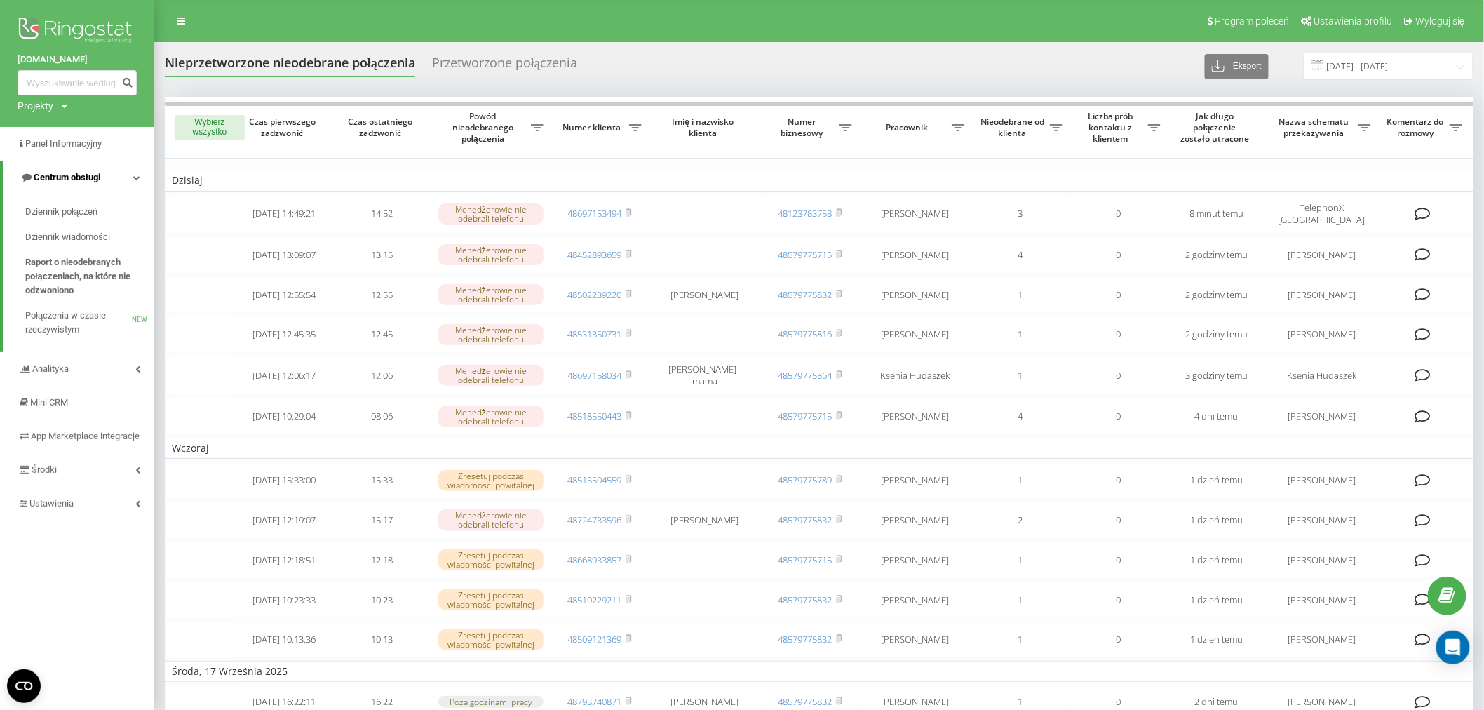
click at [81, 182] on span "Centrum obsługi" at bounding box center [67, 177] width 67 height 11
click at [81, 178] on span "Centrum obsługi" at bounding box center [64, 177] width 67 height 11
click at [90, 213] on span "Dziennik połączeń" at bounding box center [62, 212] width 74 height 14
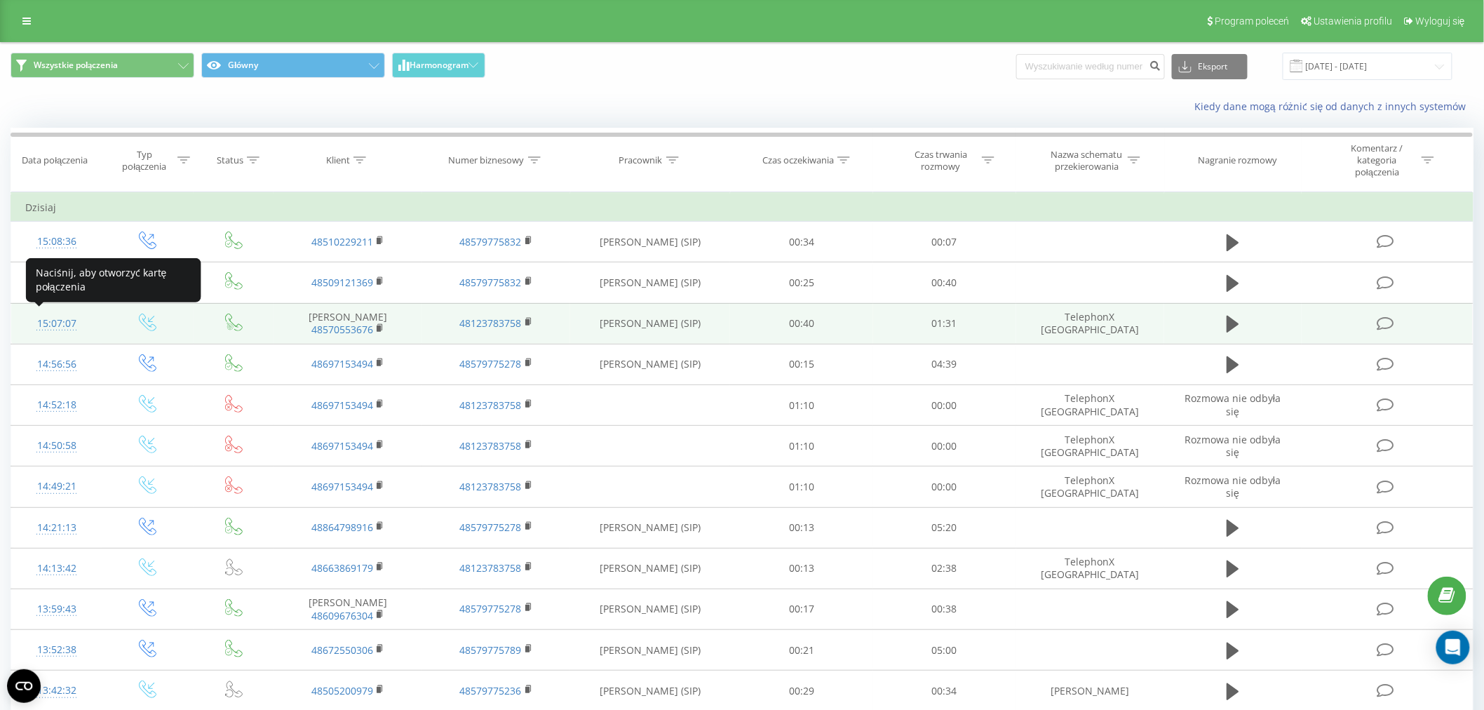
click at [53, 325] on div "15:07:07" at bounding box center [56, 323] width 63 height 27
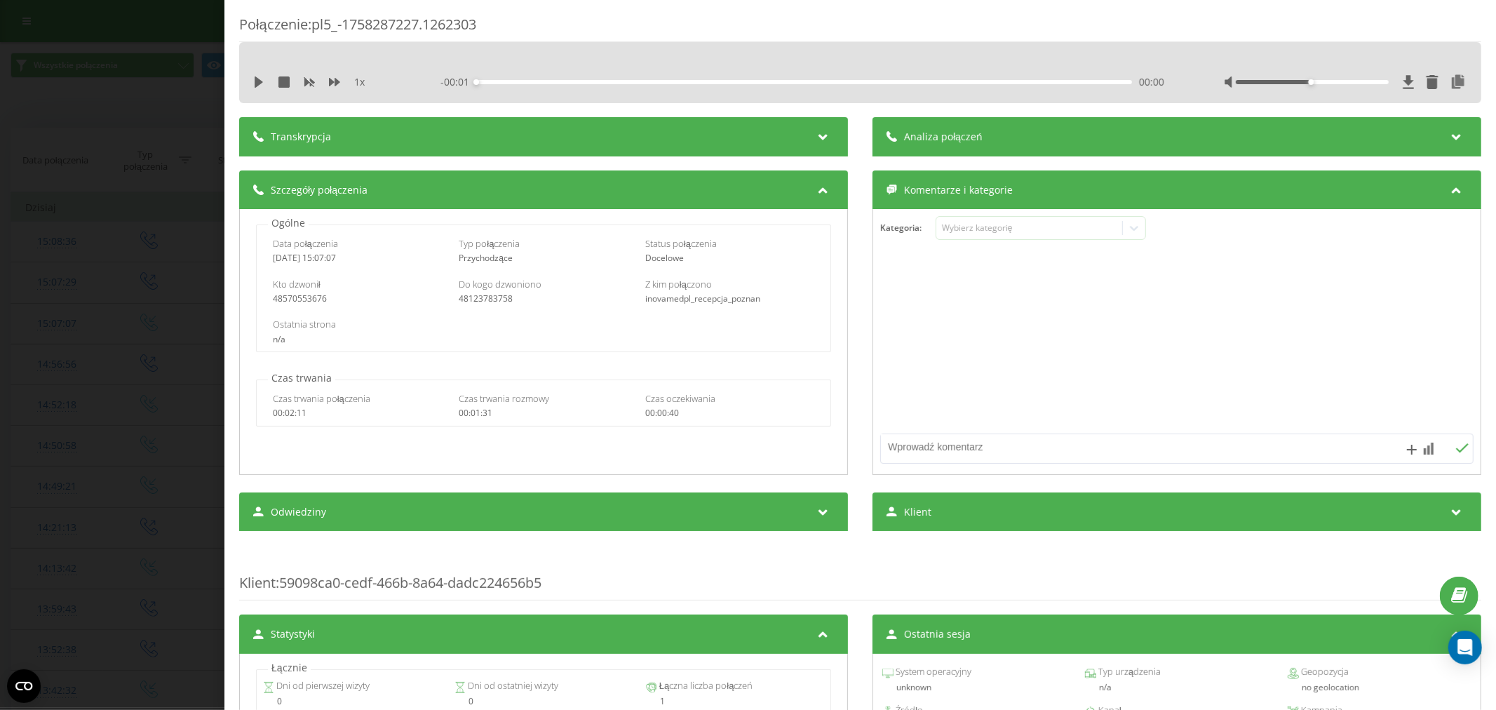
click at [1441, 72] on div "1 x - 00:01 00:00 00:00" at bounding box center [860, 82] width 1221 height 21
click at [1449, 144] on div at bounding box center [1458, 137] width 19 height 18
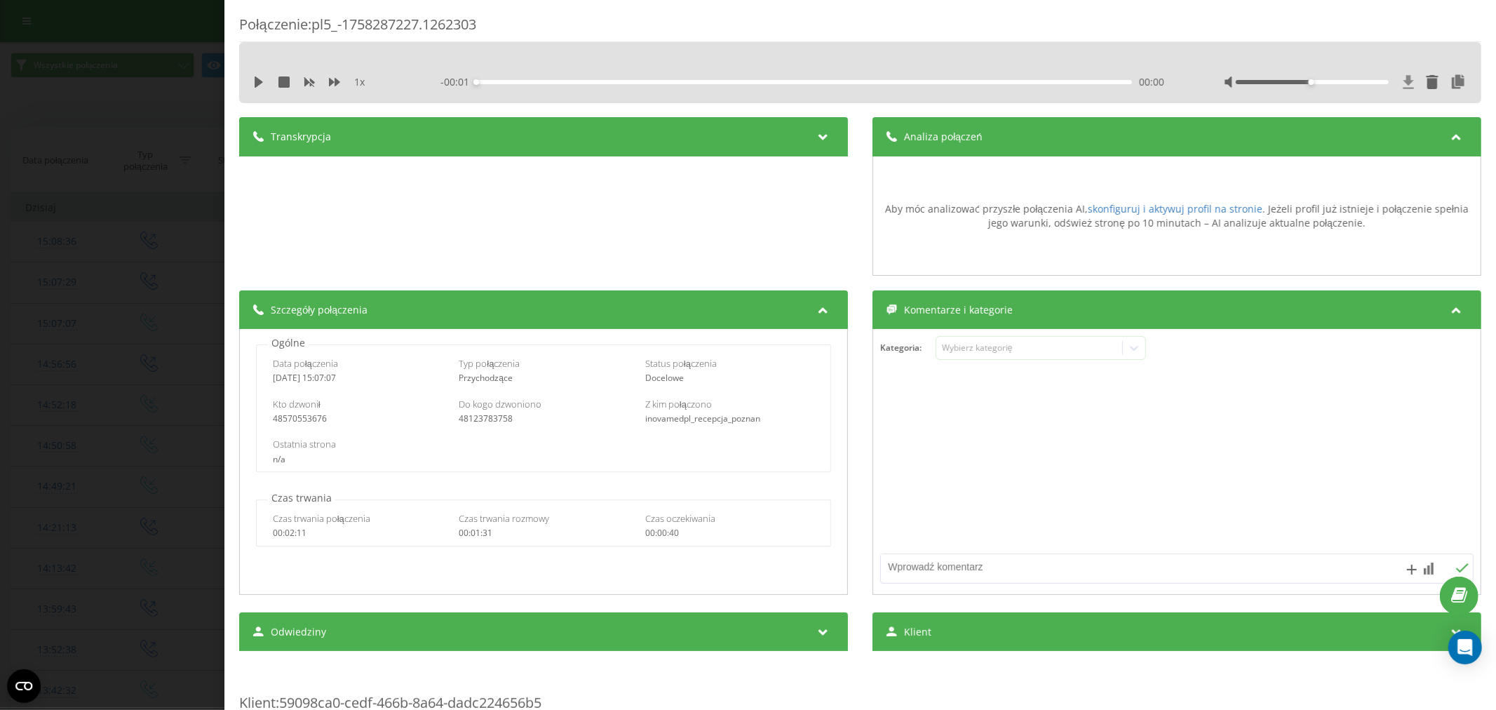
click at [1403, 82] on icon at bounding box center [1409, 82] width 12 height 14
click at [1026, 45] on div "1 x - 01:32 00:00 00:00" at bounding box center [860, 72] width 1242 height 61
click at [1404, 81] on icon at bounding box center [1409, 81] width 11 height 13
